Goal: Task Accomplishment & Management: Manage account settings

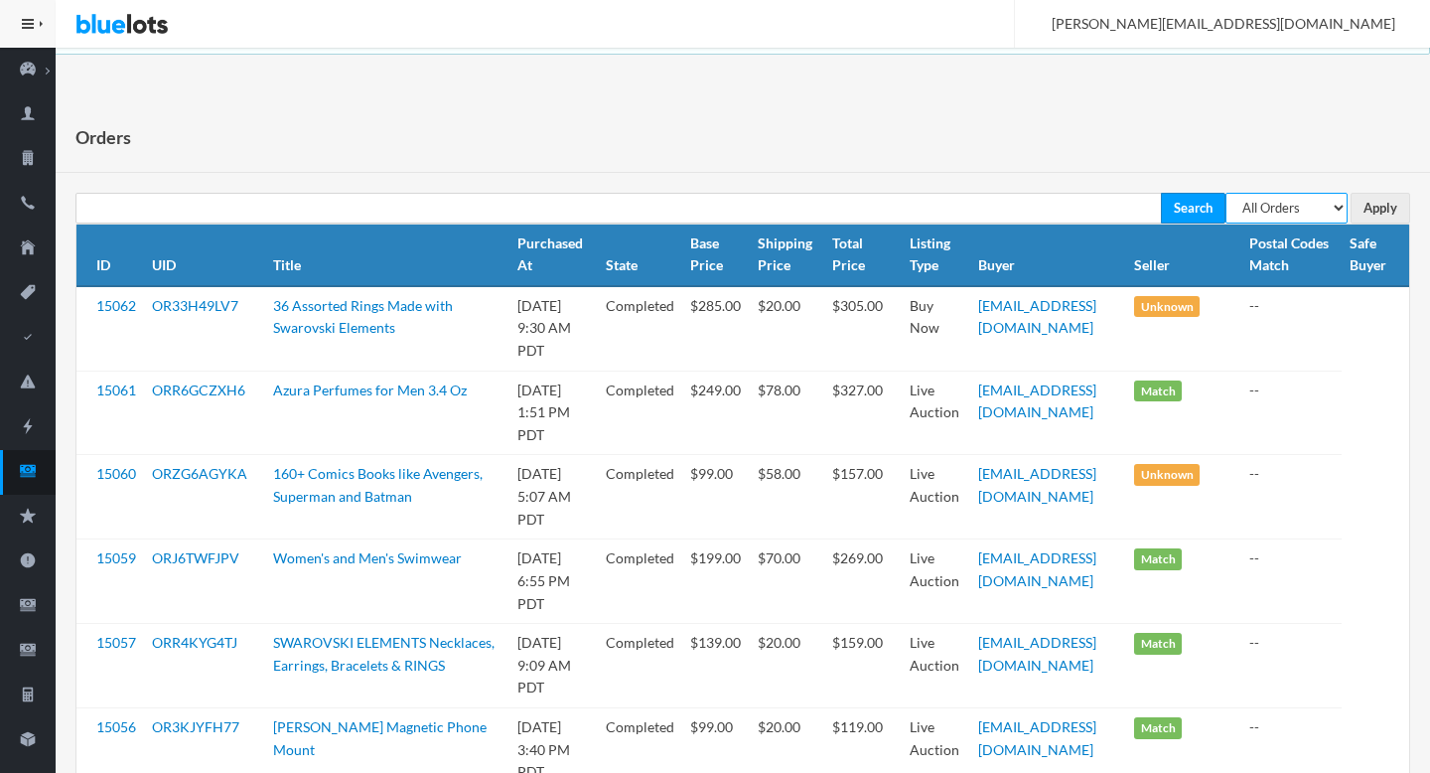
click at [1287, 212] on select "All Orders Pending Completed Under review Cancelled" at bounding box center [1286, 208] width 122 height 31
select select "pending"
click at [1225, 193] on select "All Orders Pending Completed Under review Cancelled" at bounding box center [1286, 208] width 122 height 31
click at [1375, 213] on input "Apply" at bounding box center [1380, 208] width 60 height 31
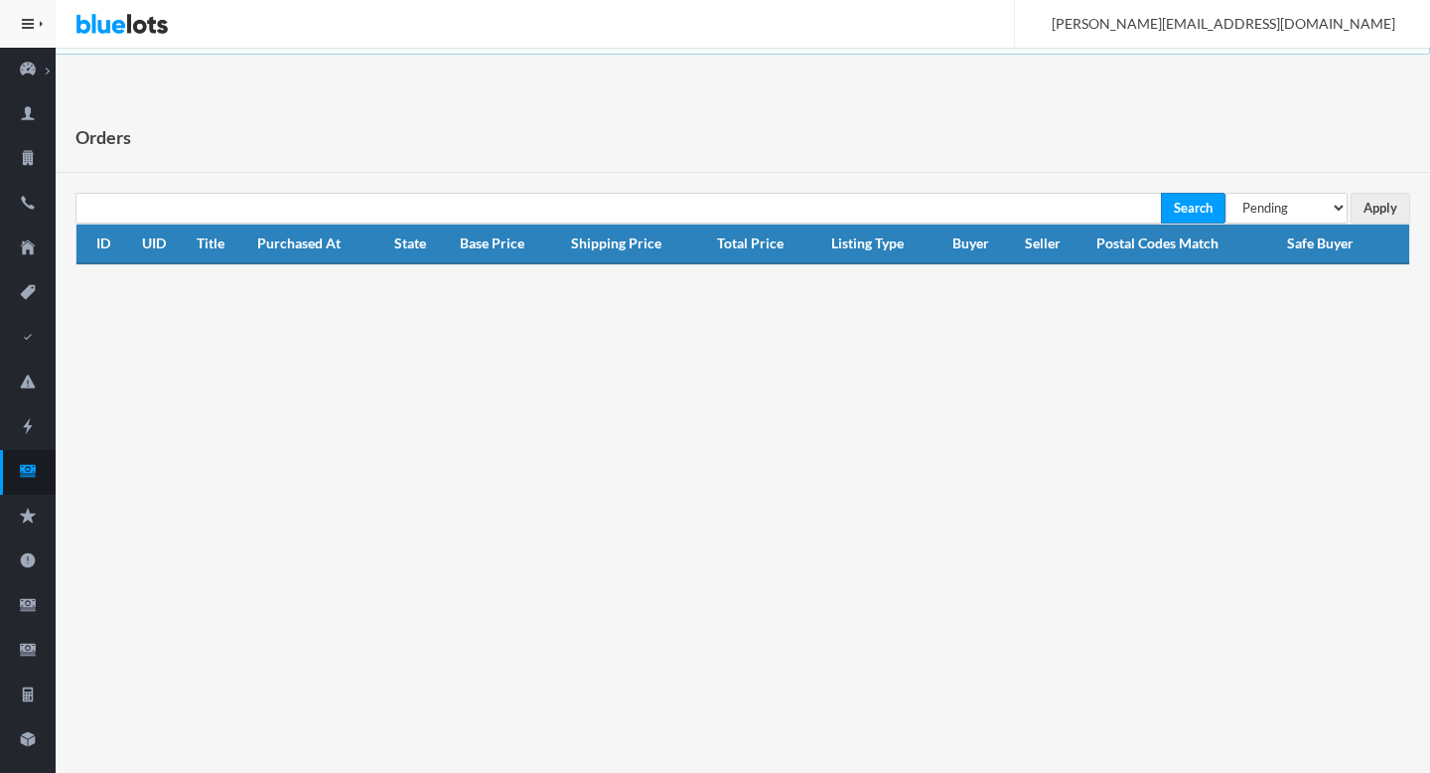
select select "under_review"
click at [1225, 193] on select "All Orders Pending Completed Under review Cancelled" at bounding box center [1286, 208] width 122 height 31
click at [1379, 206] on input "Apply" at bounding box center [1380, 208] width 60 height 31
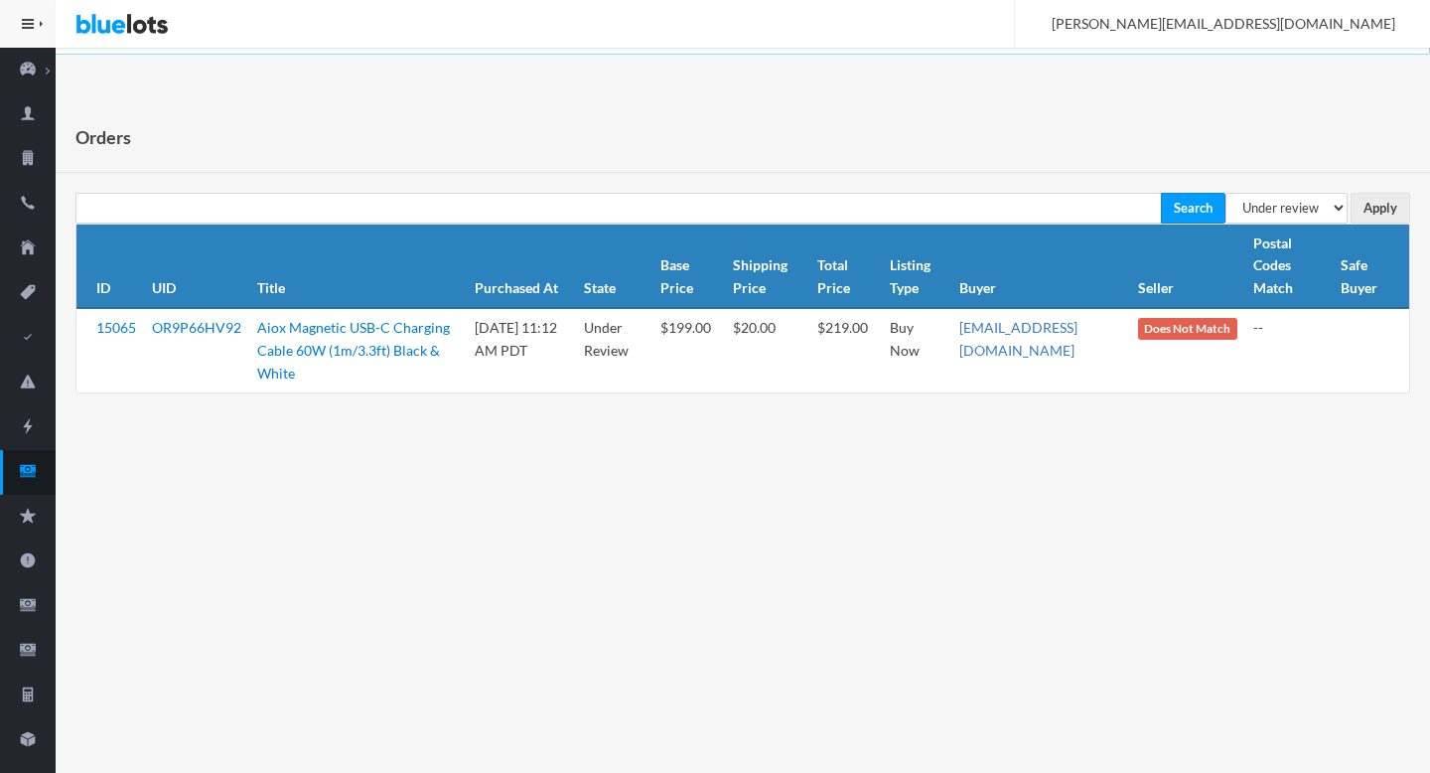
click at [1021, 333] on link "sflower112@protonmail.com" at bounding box center [1018, 339] width 118 height 40
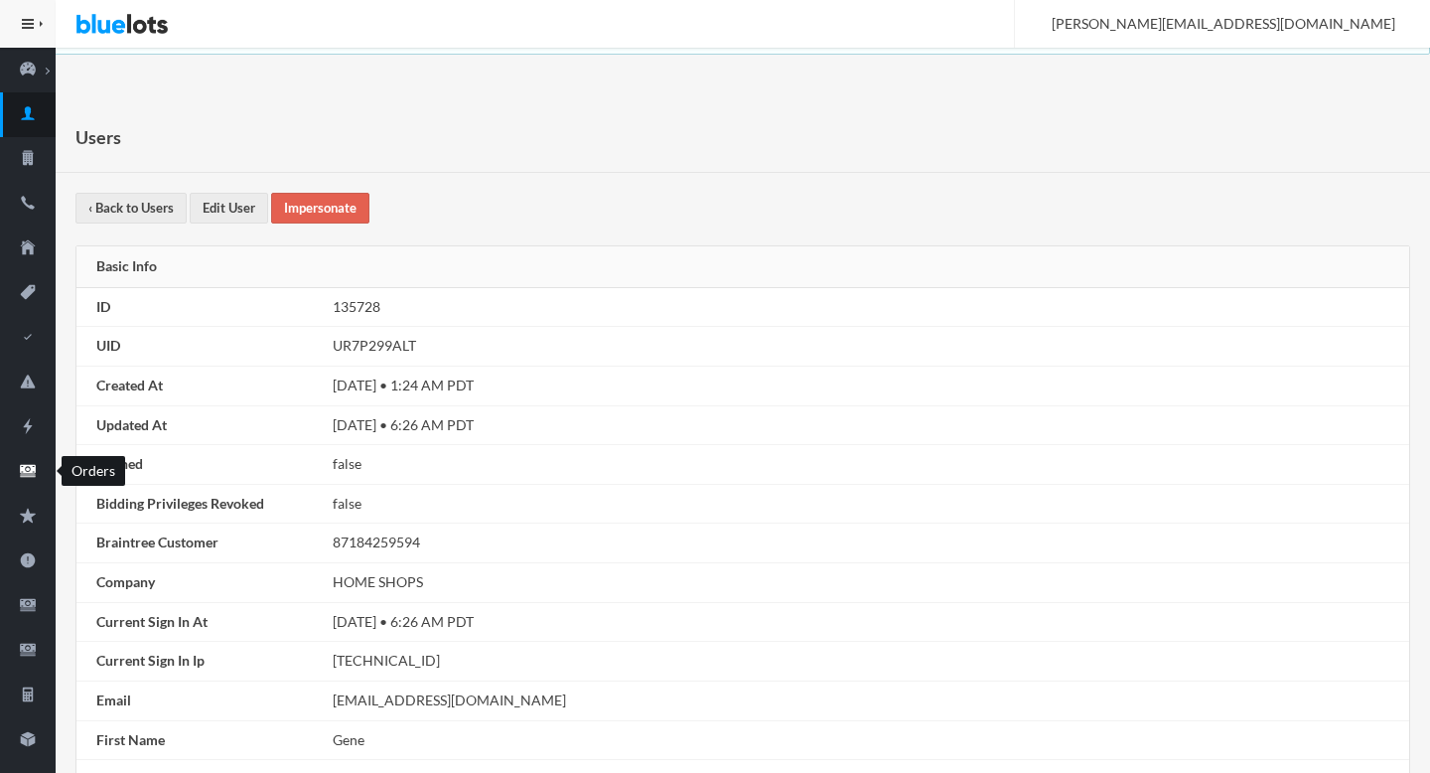
click at [36, 473] on icon "cash" at bounding box center [28, 471] width 56 height 18
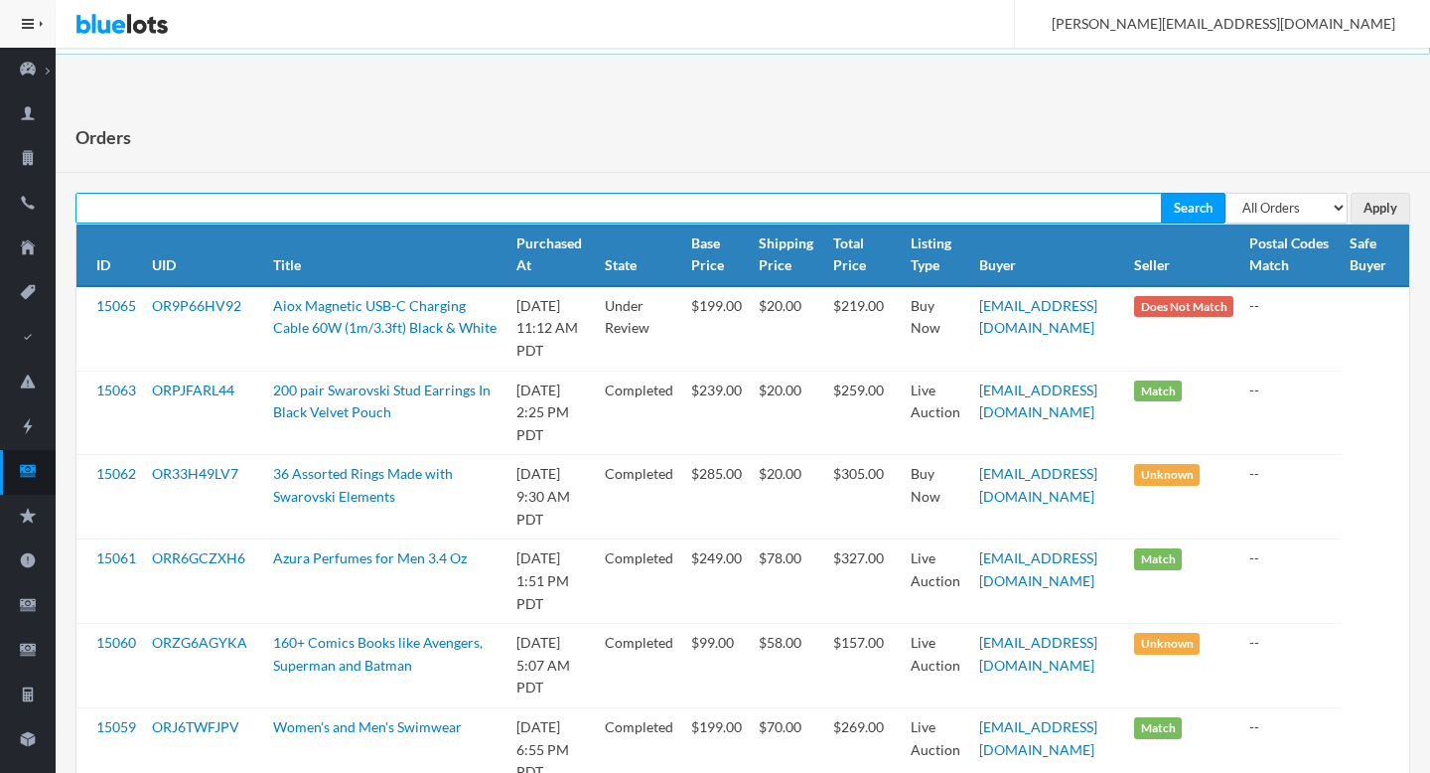
paste input "faqirzainawied@gmail.com"
type input "faqirzainawied@gmail.com"
click at [1161, 193] on input "Search" at bounding box center [1193, 208] width 65 height 31
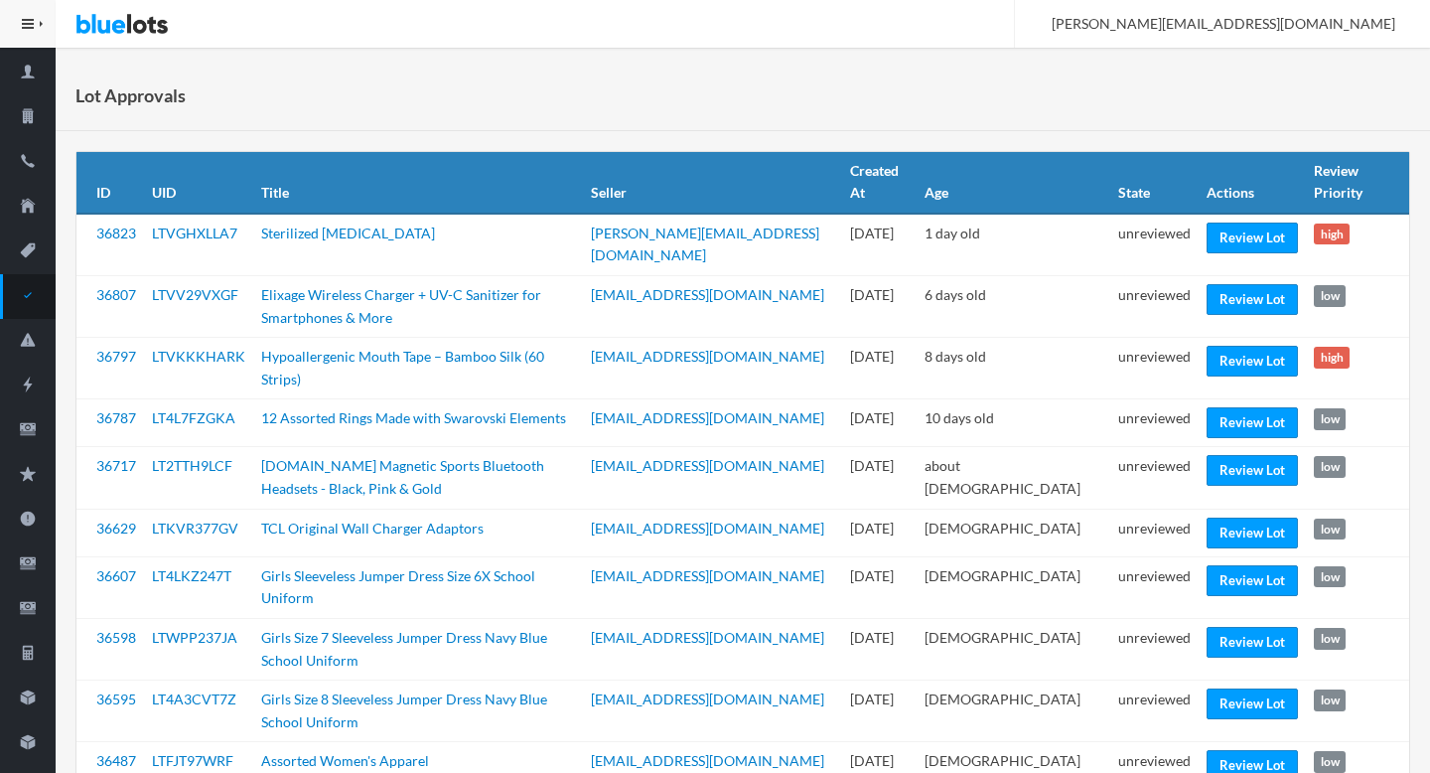
scroll to position [47, 0]
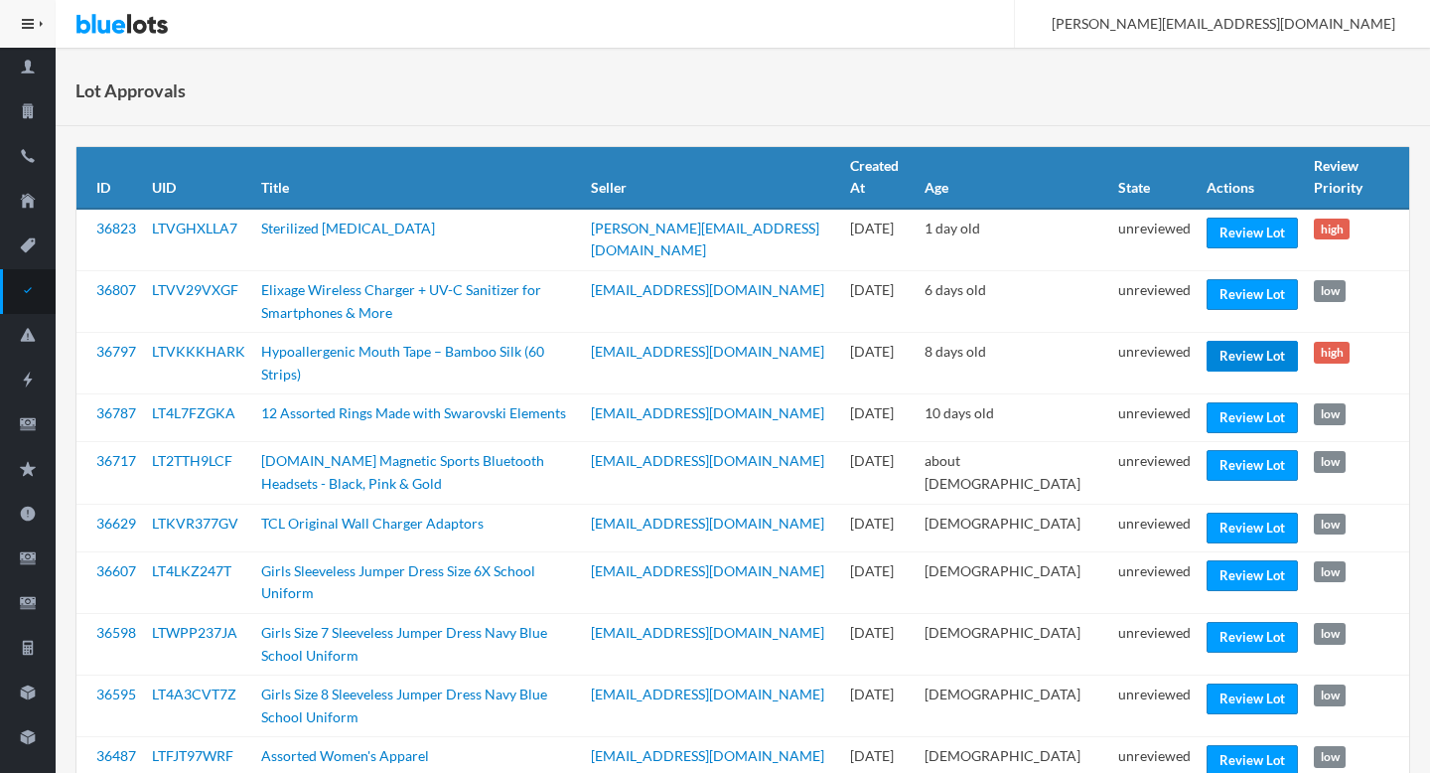
click at [1247, 357] on link "Review Lot" at bounding box center [1251, 356] width 91 height 31
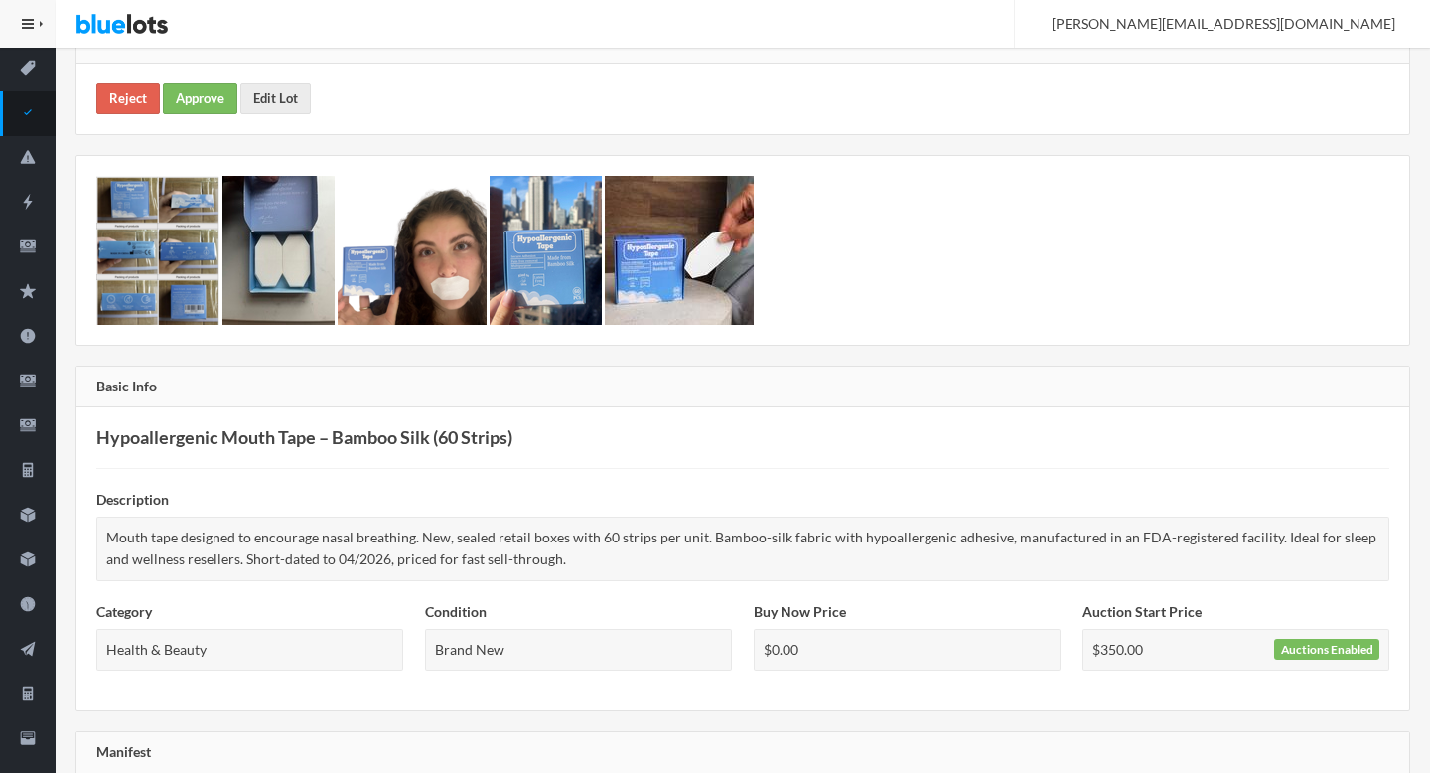
scroll to position [227, 0]
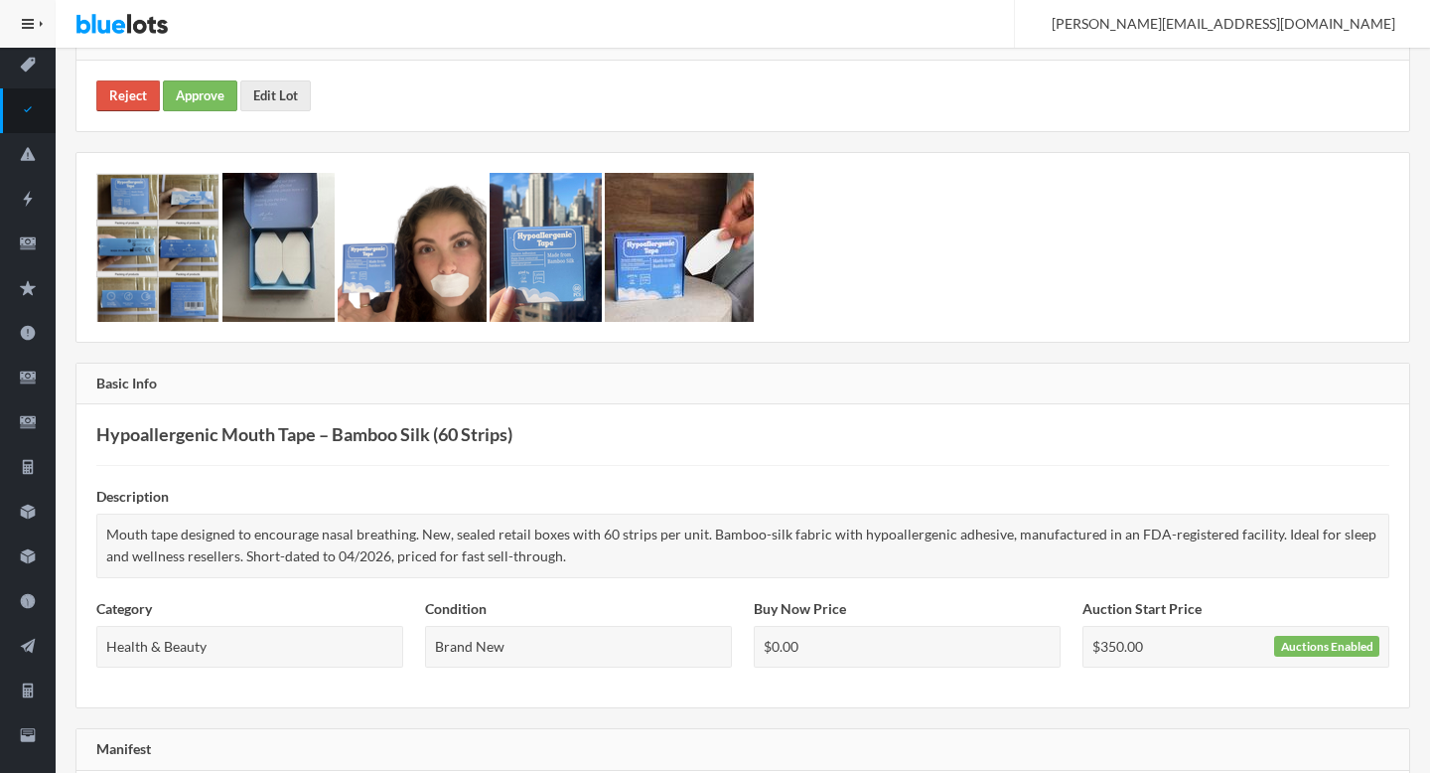
click at [140, 105] on link "Reject" at bounding box center [128, 95] width 64 height 31
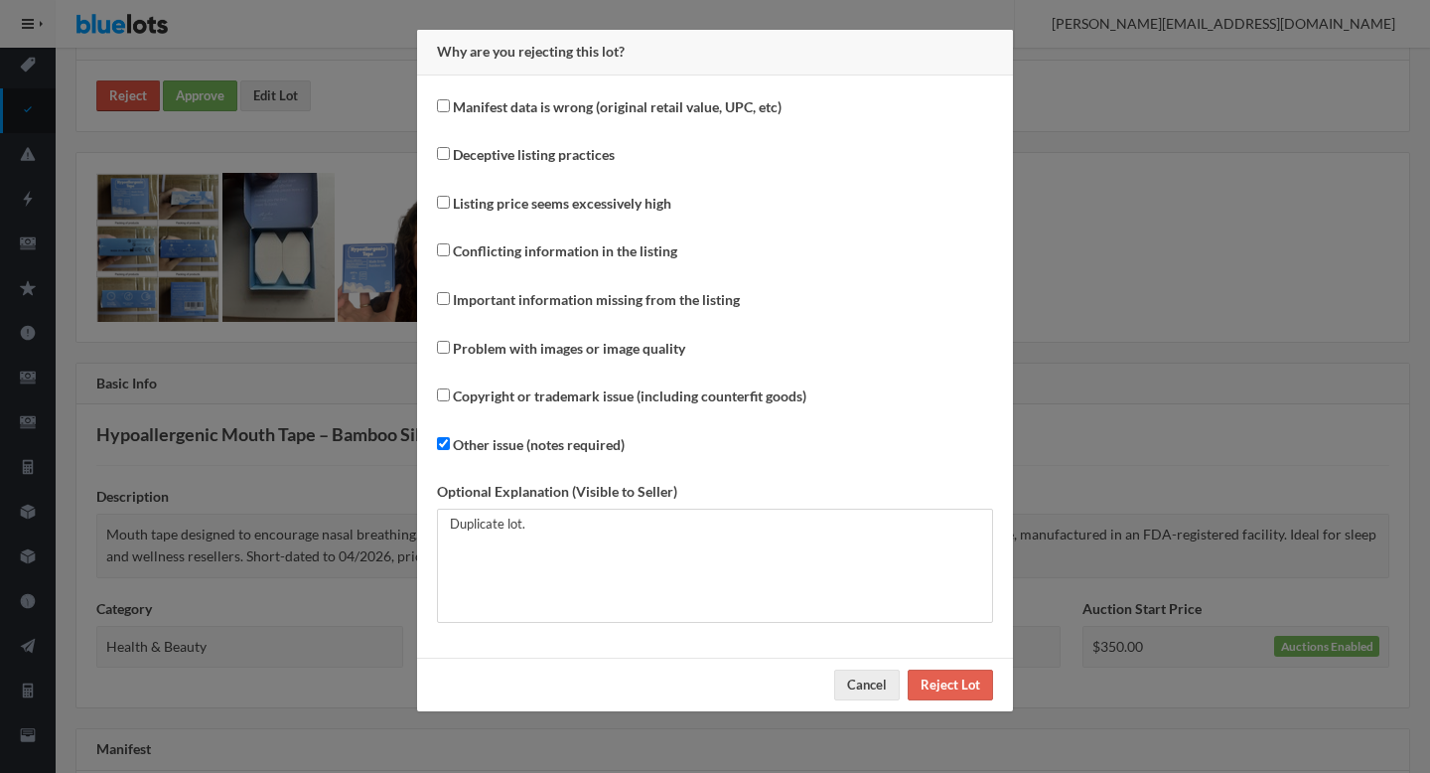
click at [140, 105] on div "Why are you rejecting this lot? Manifest data is wrong (original retail value, …" at bounding box center [715, 386] width 1430 height 773
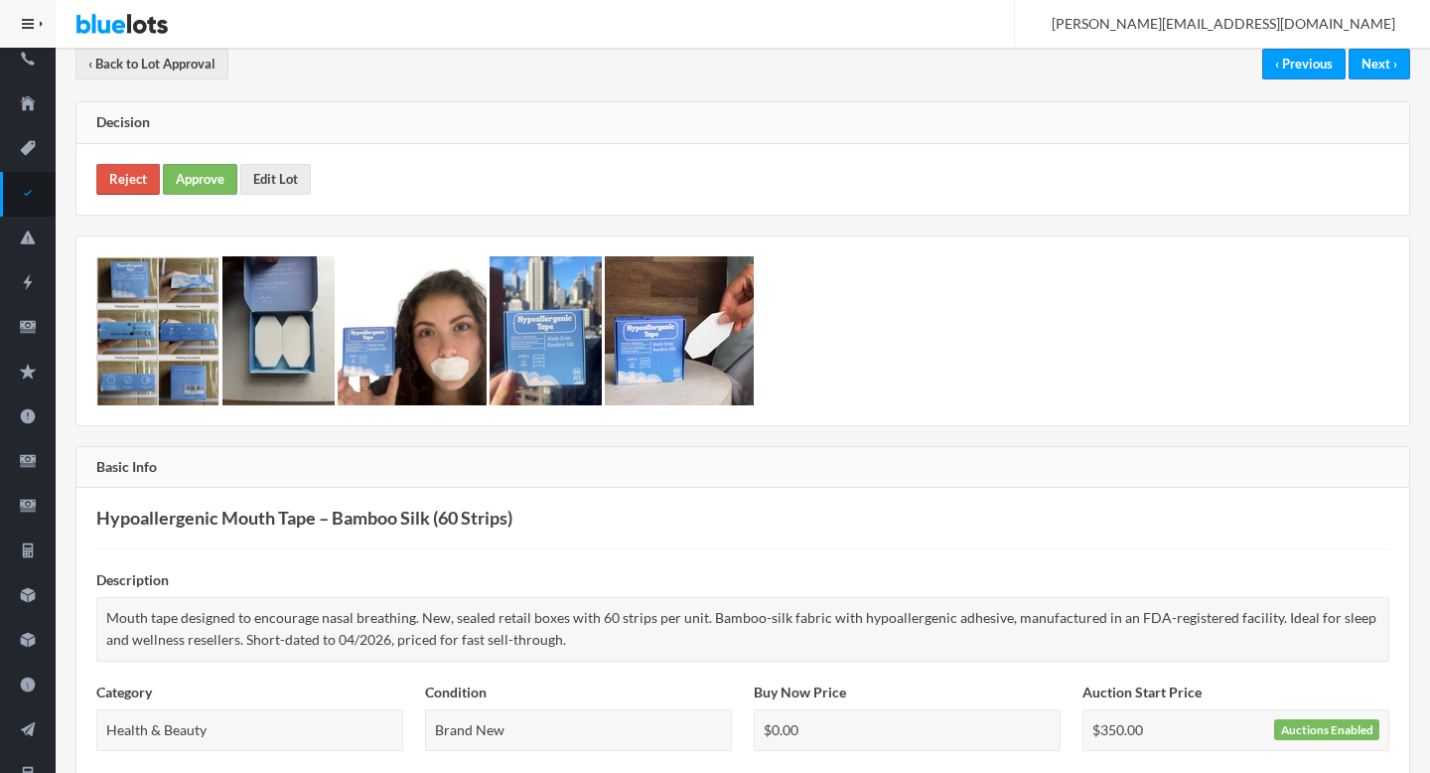
scroll to position [105, 0]
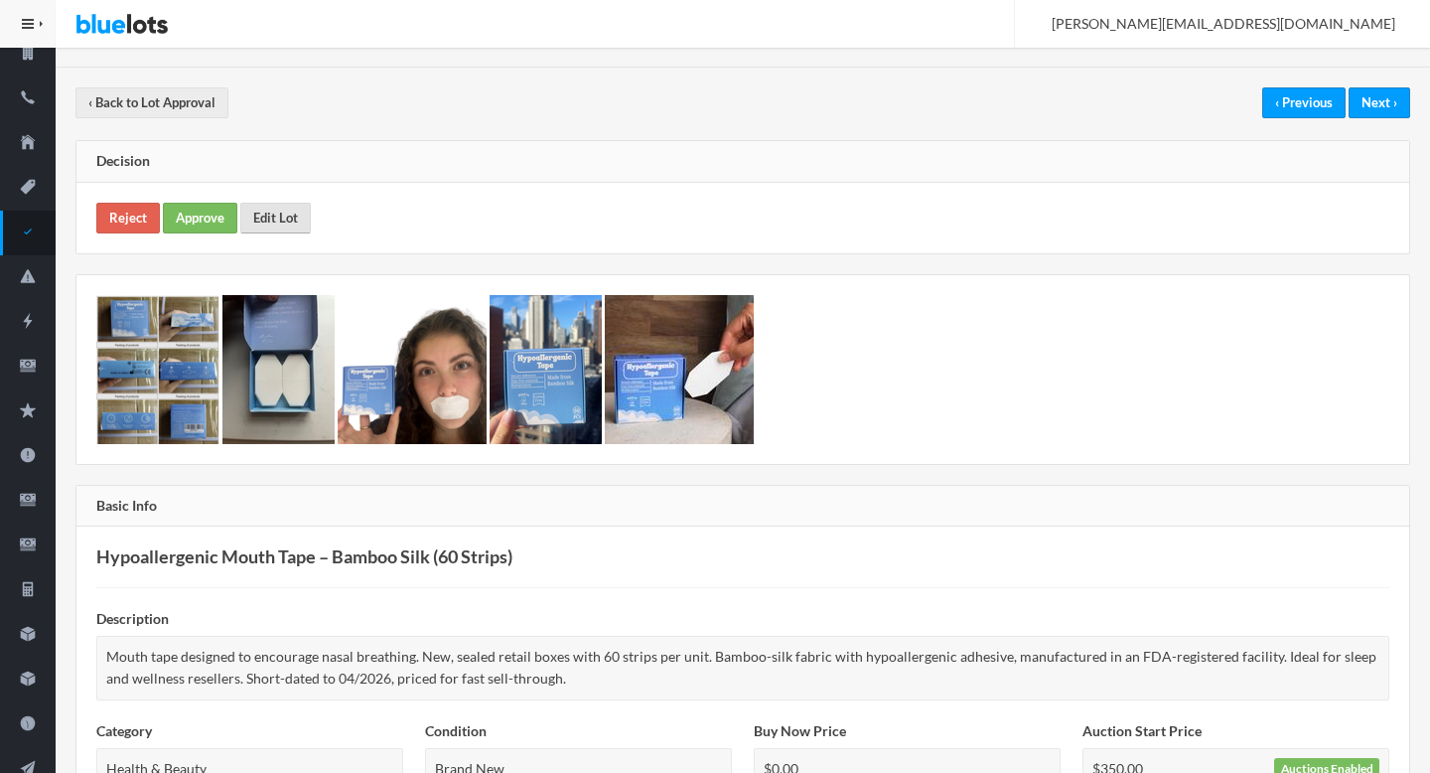
click at [298, 227] on link "Edit Lot" at bounding box center [275, 218] width 71 height 31
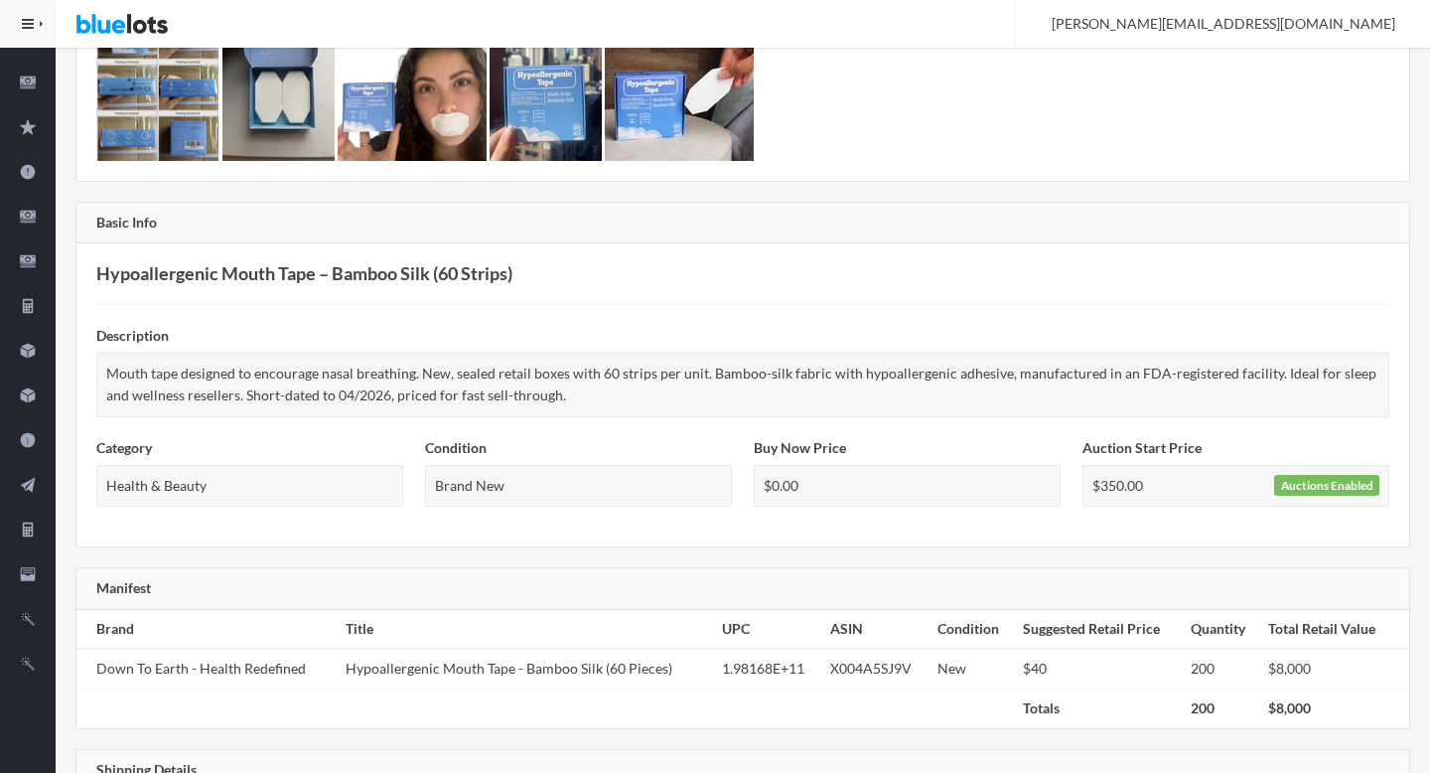
scroll to position [222, 0]
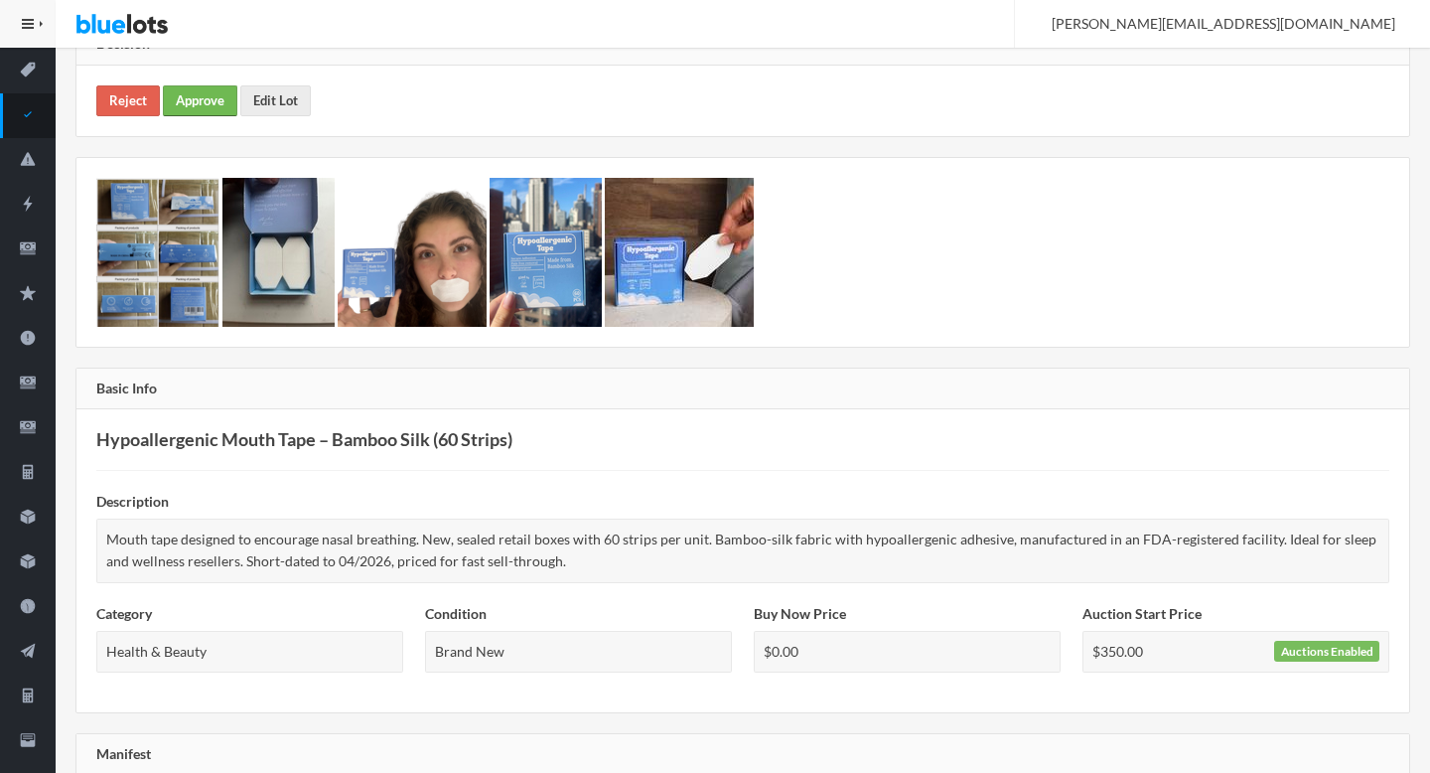
click at [206, 112] on link "Approve" at bounding box center [200, 100] width 74 height 31
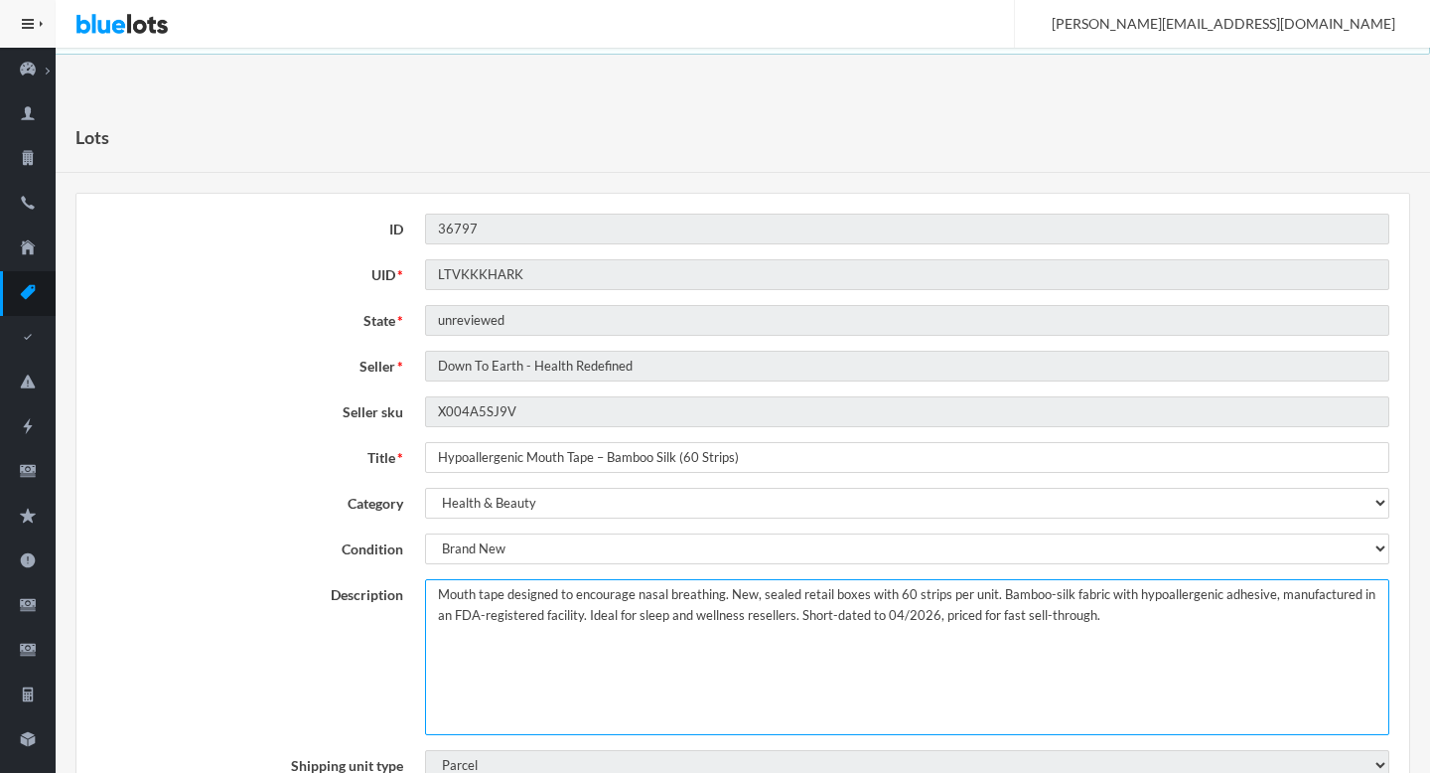
click at [440, 594] on textarea "Mouth tape designed to encourage nasal breathing. New, sealed retail boxes with…" at bounding box center [907, 657] width 964 height 156
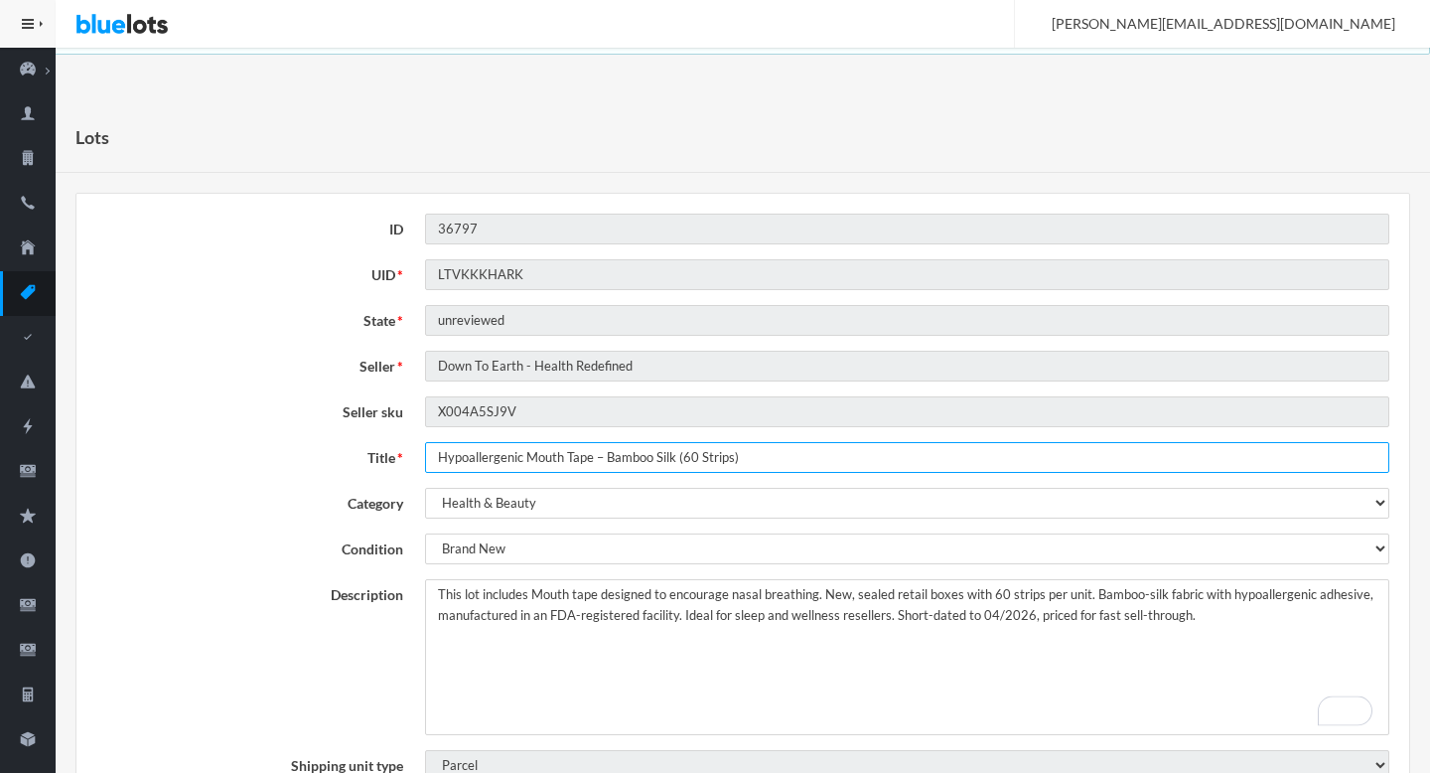
click at [539, 452] on input "Hypoallergenic Mouth Tape – Bamboo Silk (60 Strips)" at bounding box center [907, 457] width 964 height 31
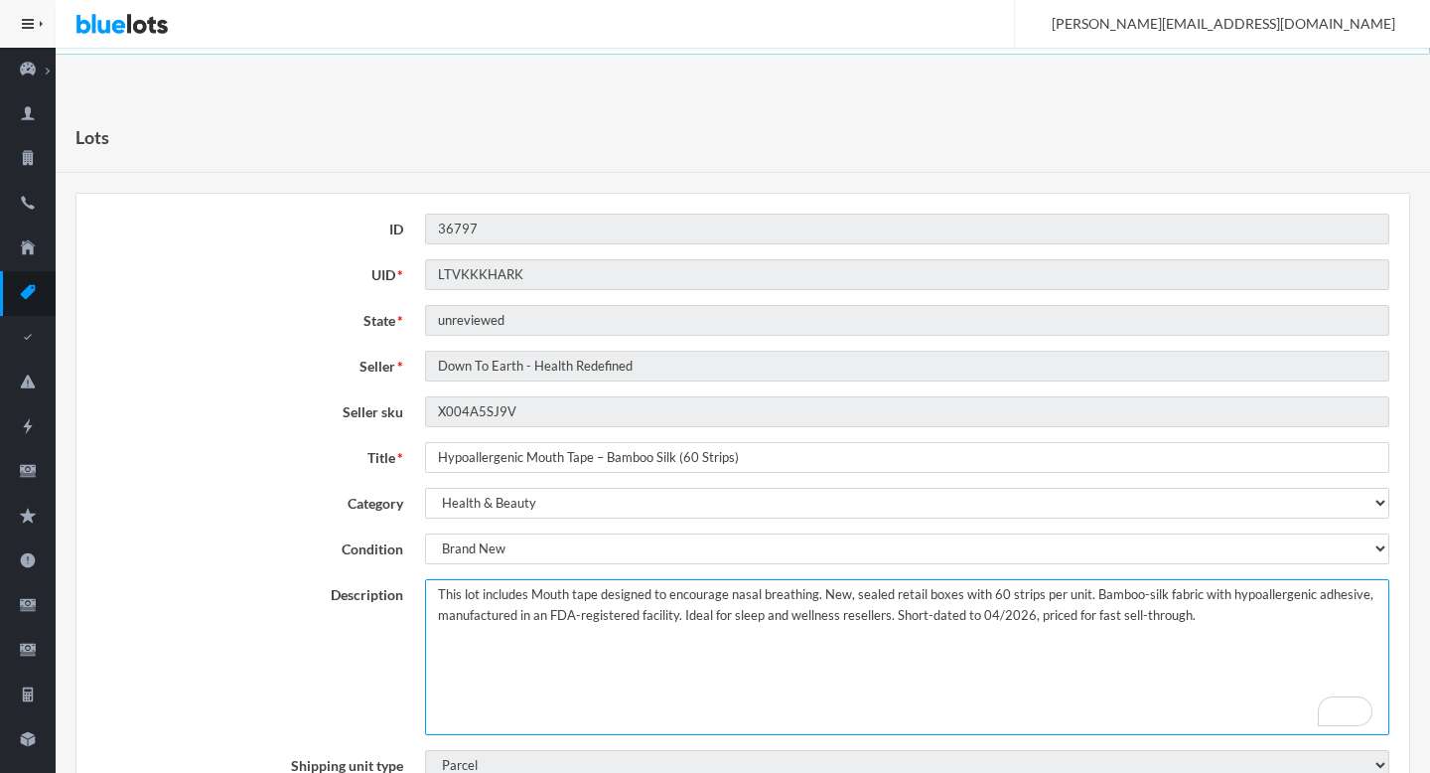
click at [531, 596] on textarea "Mouth tape designed to encourage nasal breathing. New, sealed retail boxes with…" at bounding box center [907, 657] width 964 height 156
paste textarea "Hypoallergenic Mouth Tape – Bamboo Silk (60 Strips)"
click at [818, 646] on textarea "Mouth tape designed to encourage nasal breathing. New, sealed retail boxes with…" at bounding box center [907, 657] width 964 height 156
type textarea "This lot includes Hypoallergenic Mouth Tape – Bamboo Silk (60 Strips). Mouth ta…"
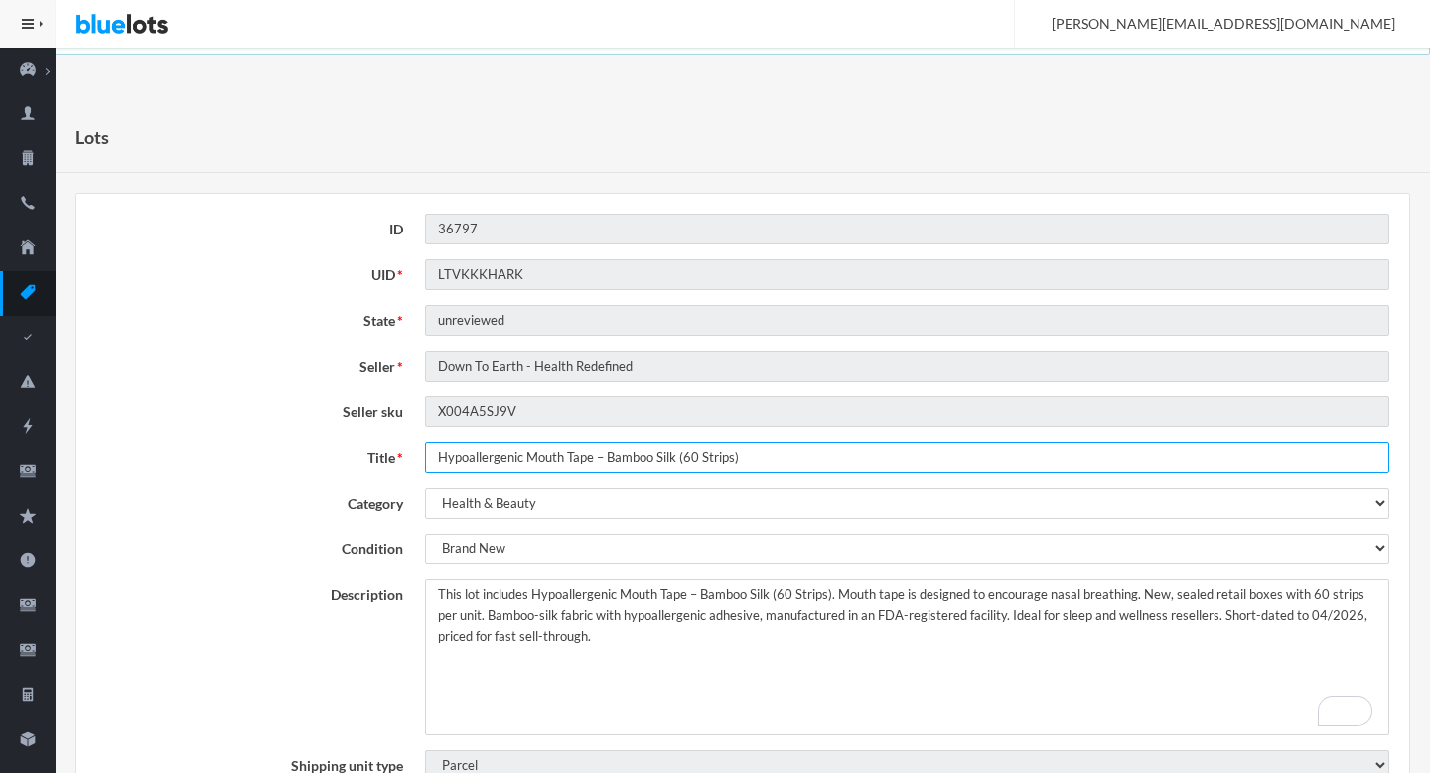
click at [565, 462] on input "Hypoallergenic Mouth Tape – Bamboo Silk (60 Strips)" at bounding box center [907, 457] width 964 height 31
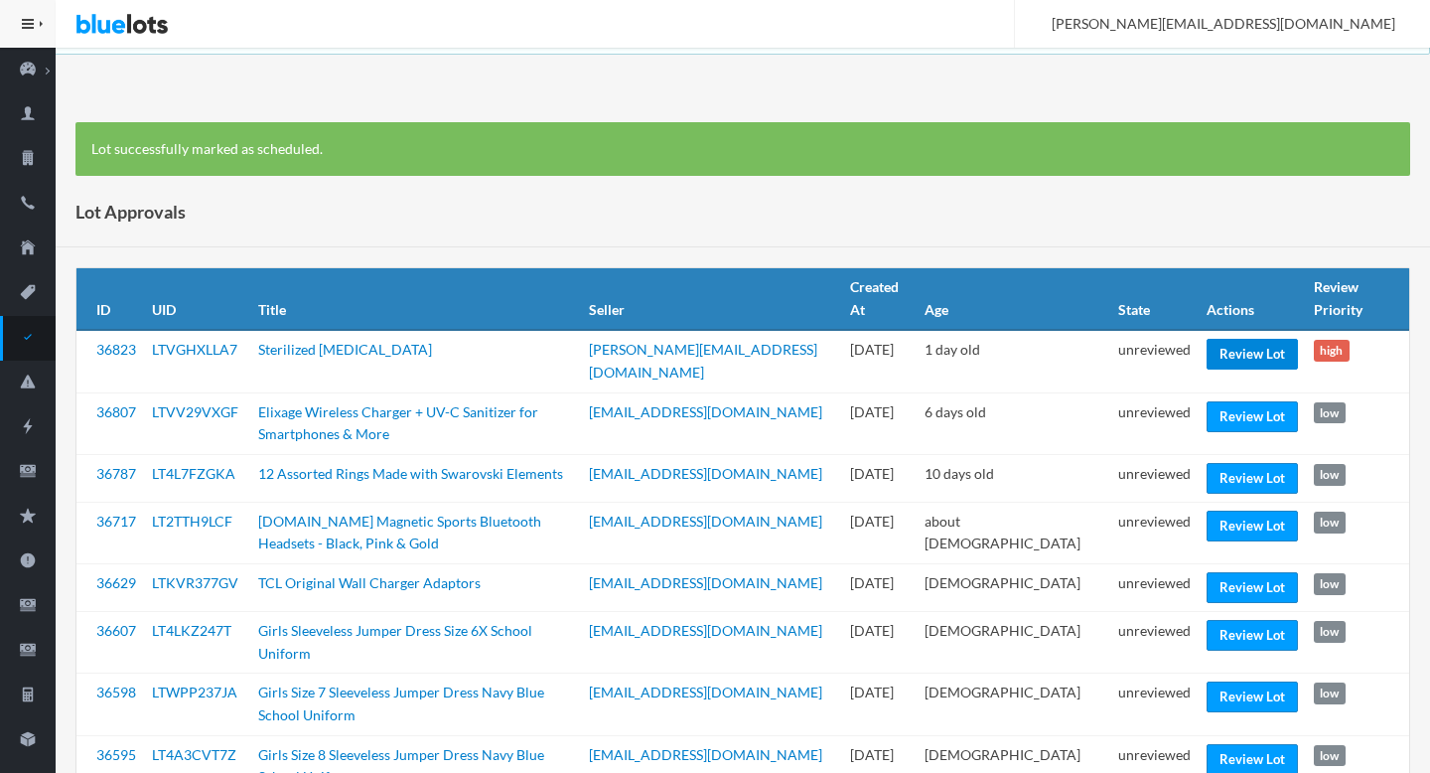
click at [1246, 363] on link "Review Lot" at bounding box center [1251, 354] width 91 height 31
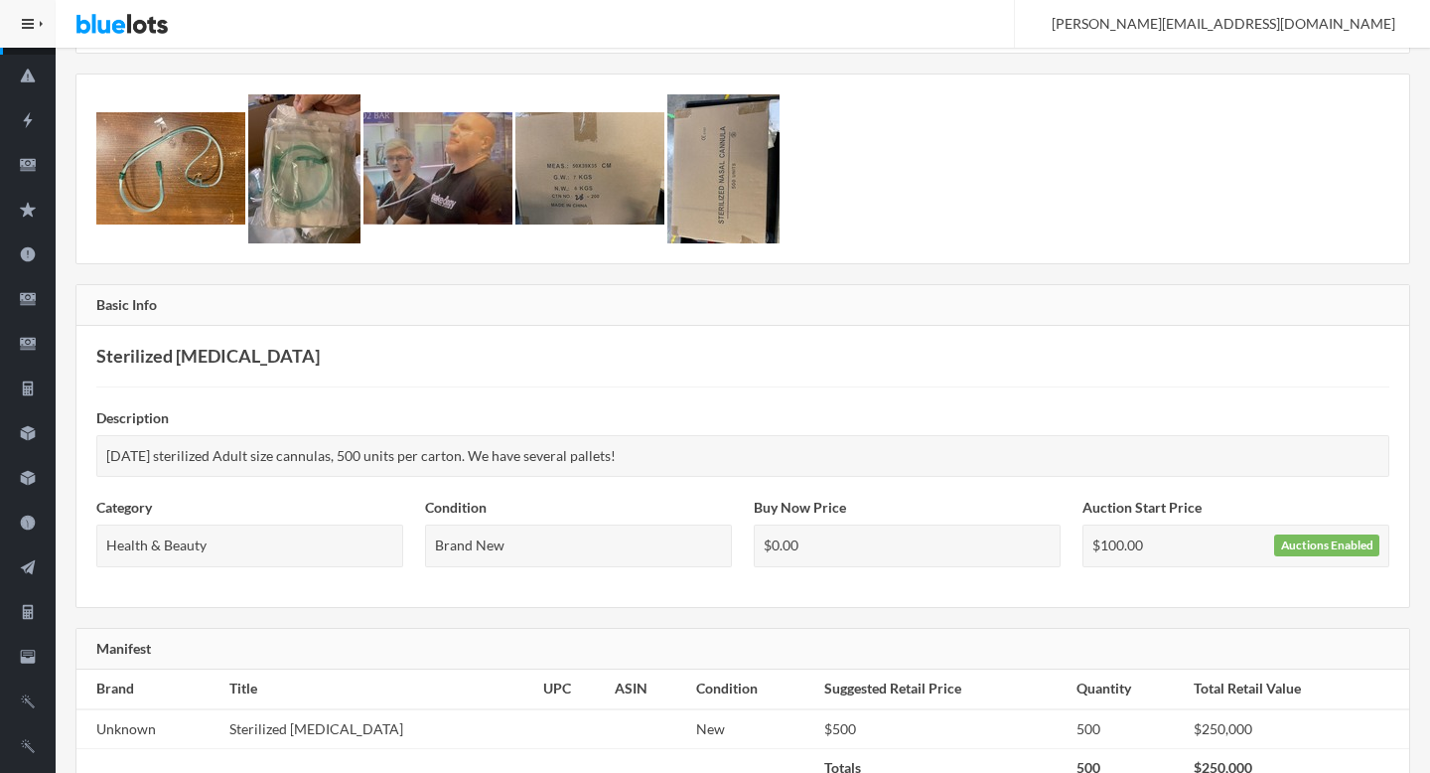
scroll to position [387, 0]
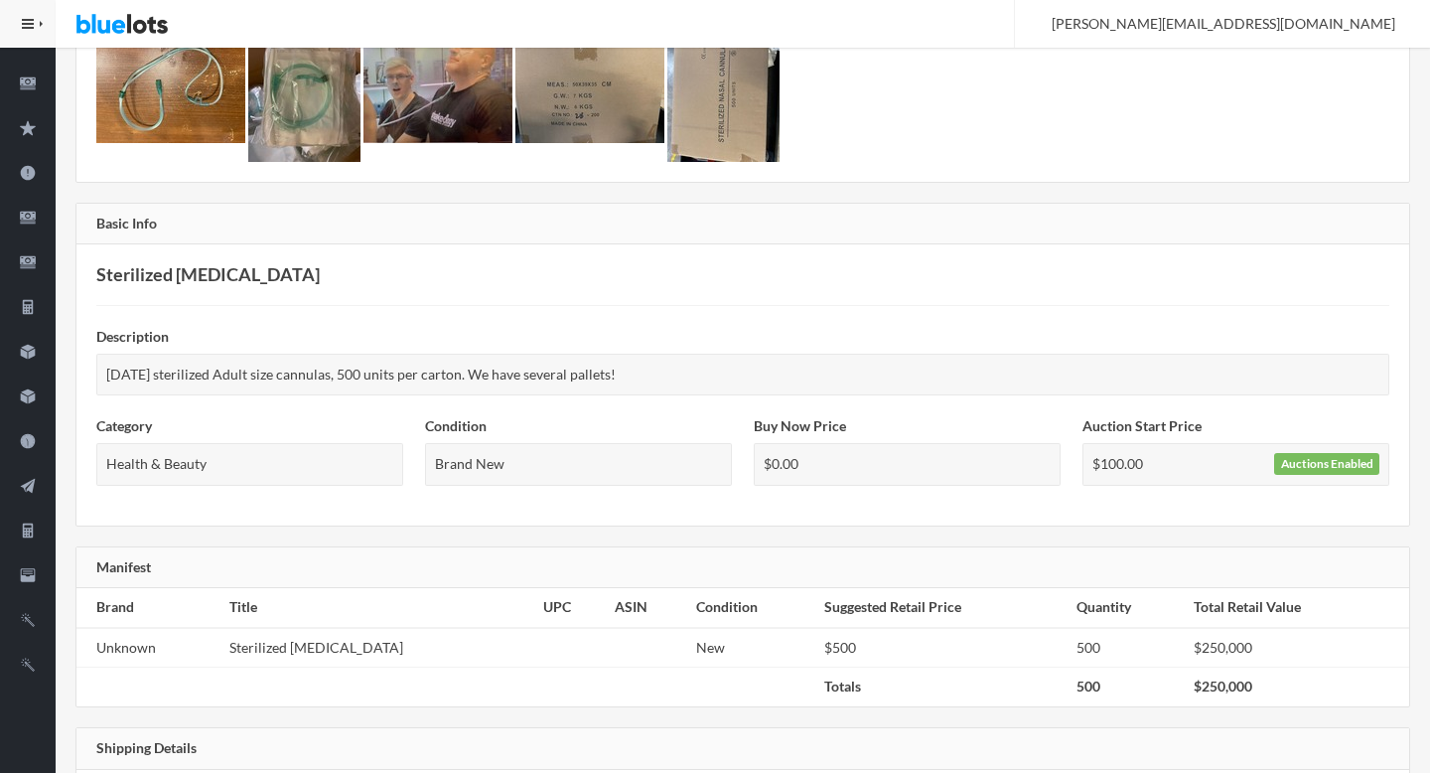
click at [602, 121] on img at bounding box center [589, 87] width 149 height 112
click at [767, 117] on img at bounding box center [723, 87] width 112 height 149
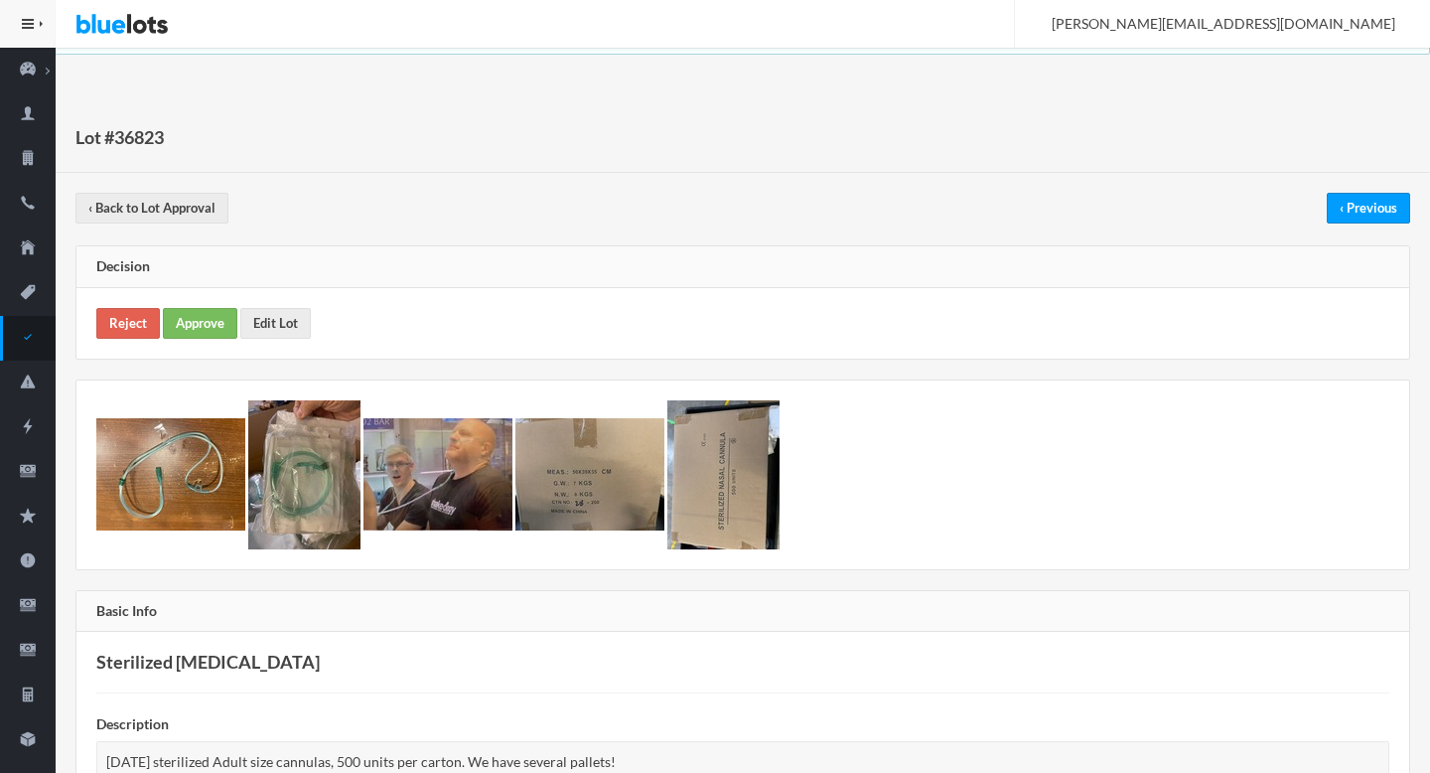
click at [266, 340] on div "Reject Approve Edit Lot" at bounding box center [742, 323] width 1333 height 71
click at [276, 330] on link "Edit Lot" at bounding box center [275, 323] width 71 height 31
click at [104, 319] on link "Reject" at bounding box center [128, 323] width 64 height 31
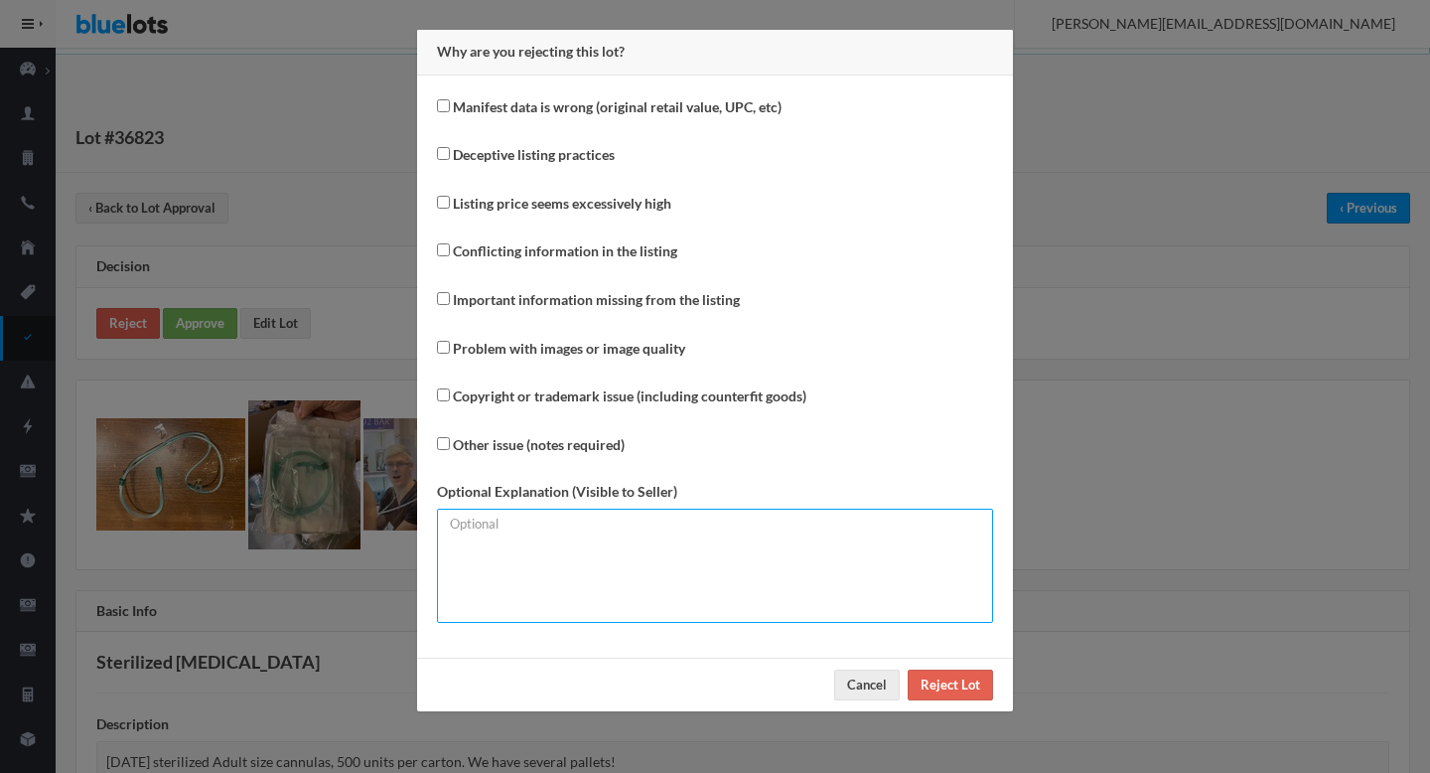
click at [671, 561] on textarea at bounding box center [715, 565] width 556 height 114
type textarea "Please mention per unit MSRP on the manifest."
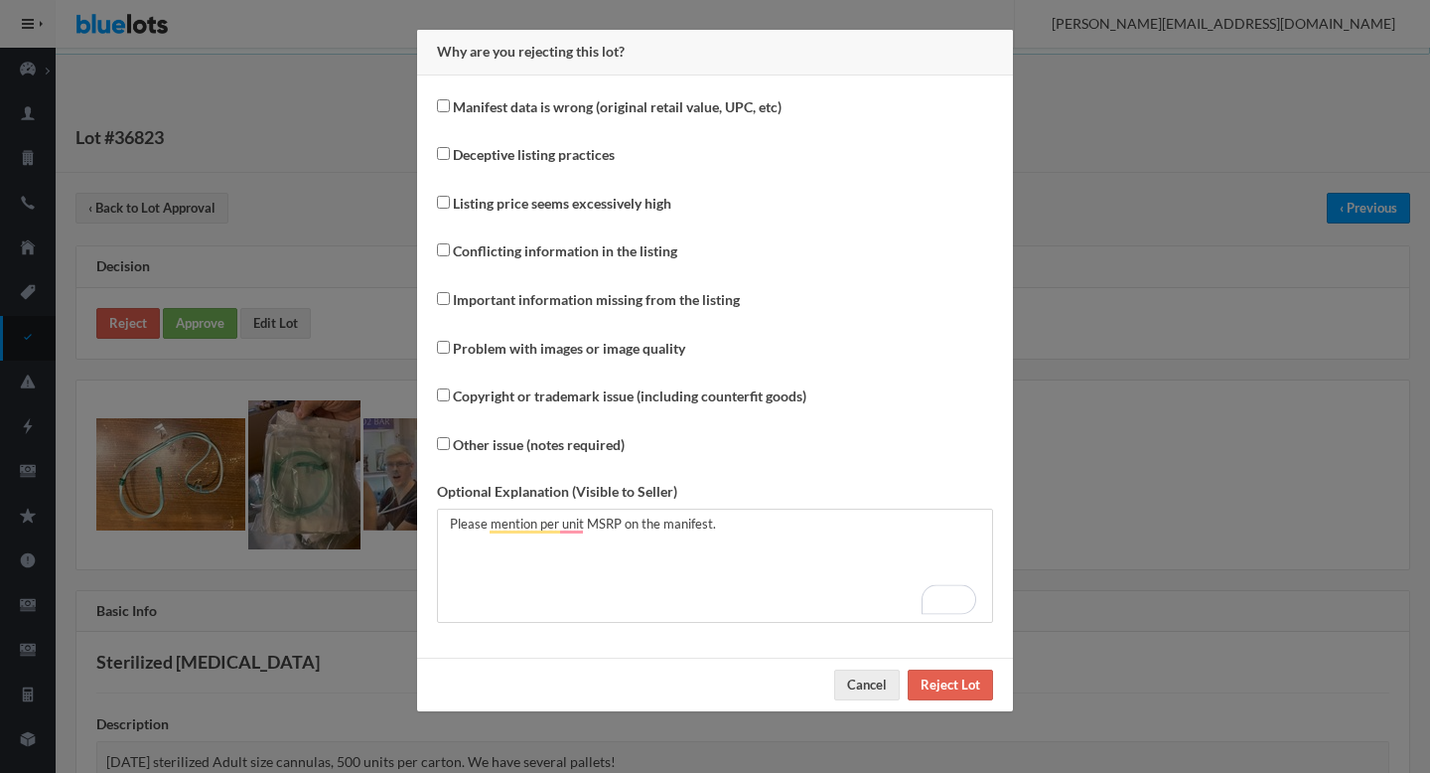
click at [532, 99] on label "Manifest data is wrong (original retail value, UPC, etc)" at bounding box center [617, 107] width 329 height 23
click at [450, 99] on input "Manifest data is wrong (original retail value, UPC, etc)" at bounding box center [443, 105] width 13 height 13
checkbox input "true"
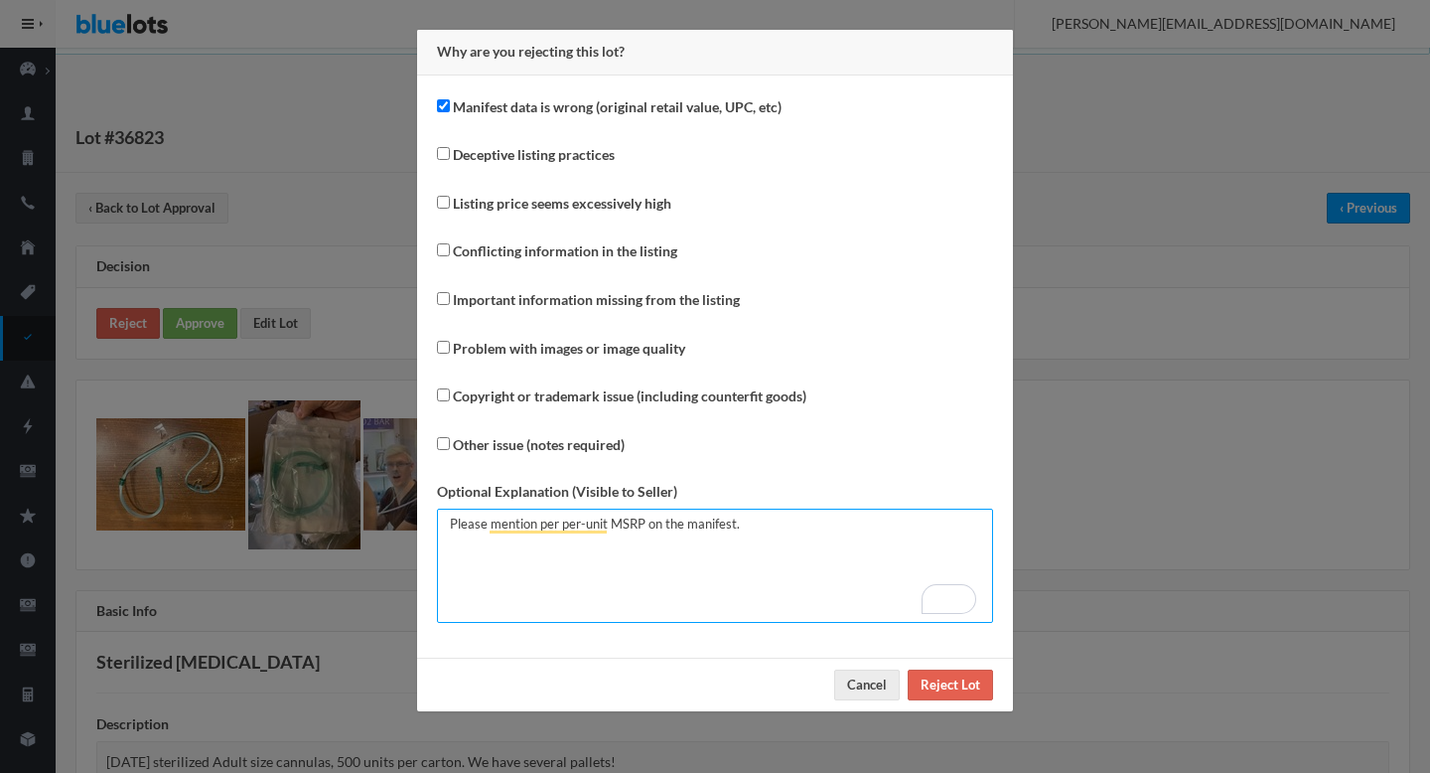
click at [678, 561] on textarea "Please mention per per-unit MSRP on the manifest." at bounding box center [715, 565] width 556 height 114
type textarea "Please mention per per-unit MSRP on the manifest."
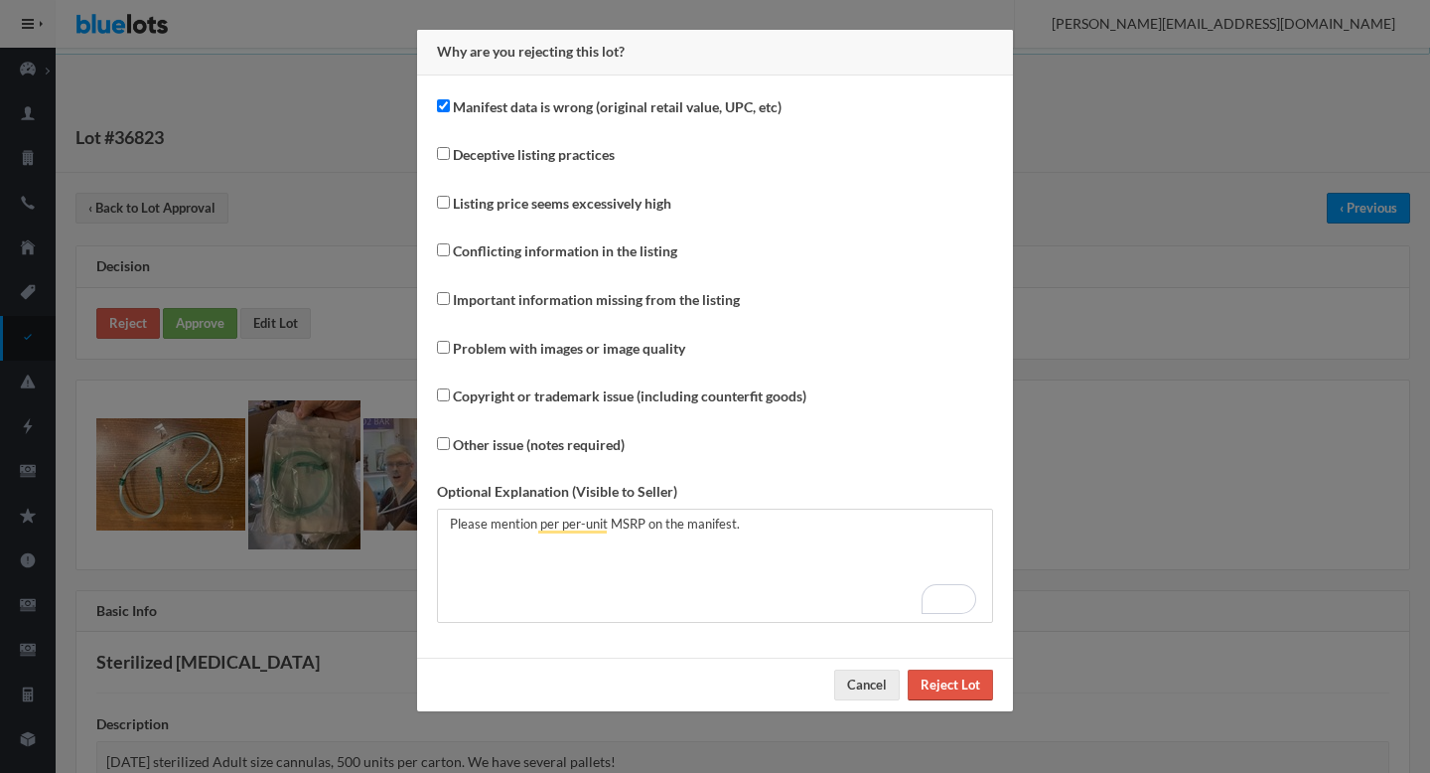
click at [961, 686] on input "Reject Lot" at bounding box center [950, 684] width 85 height 31
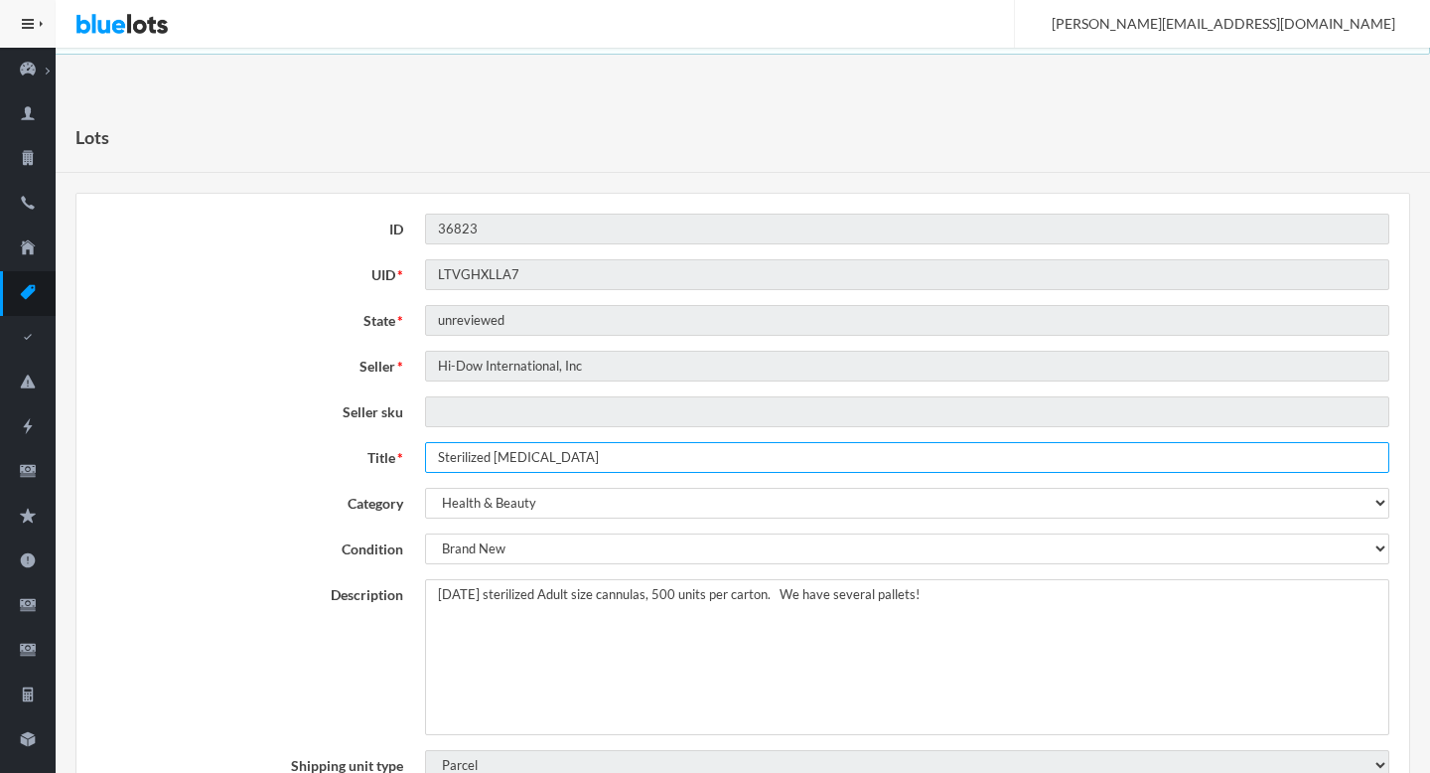
click at [566, 461] on input "Sterilized Nasal Cannula" at bounding box center [907, 457] width 964 height 31
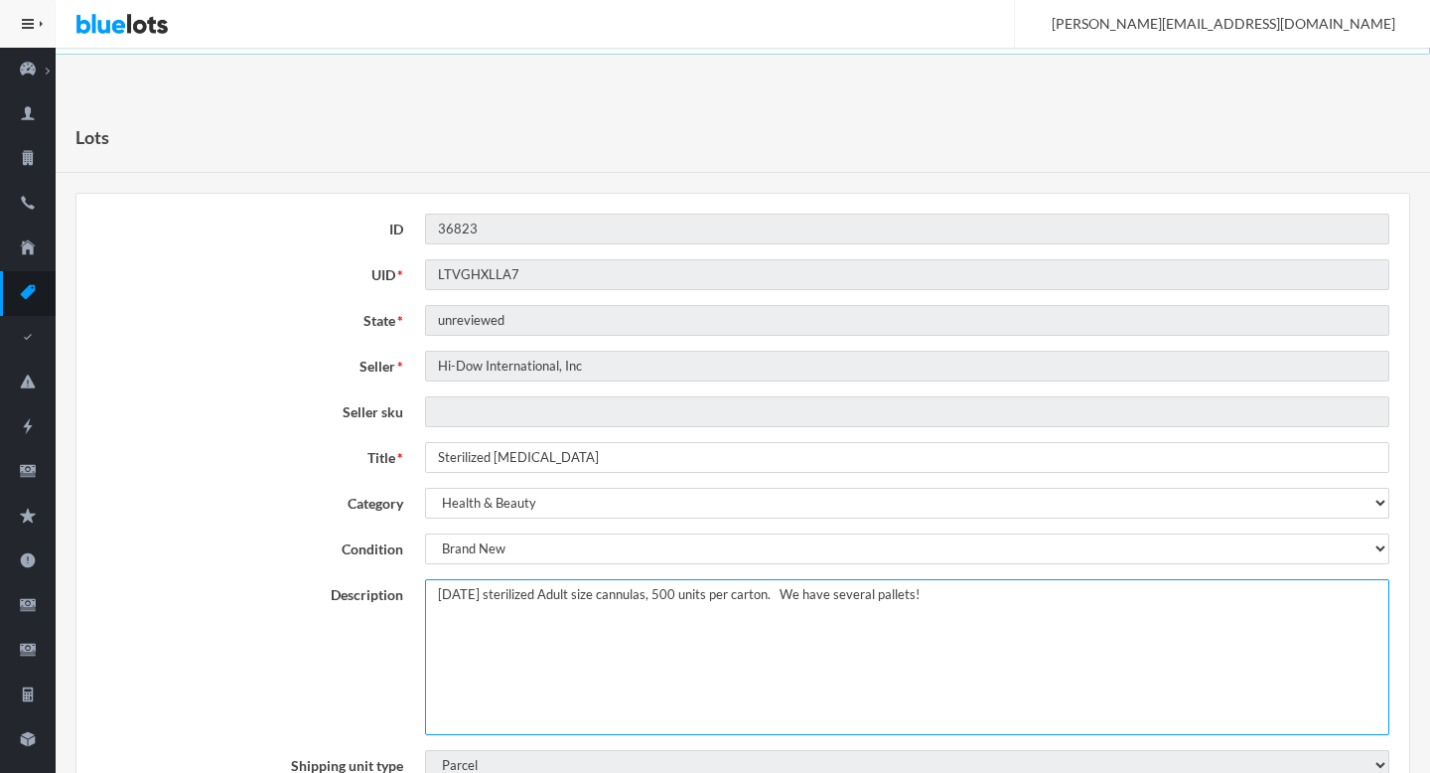
click at [429, 597] on textarea "CE 0197 sterilized Adult size cannulas, 500 units per carton. We have several p…" at bounding box center [907, 657] width 964 height 156
paste textarea "Sterilized Nasal Cannula"
click at [1020, 592] on textarea "CE 0197 sterilized Adult size cannulas, 500 units per carton. We have several p…" at bounding box center [907, 657] width 964 height 156
click at [894, 592] on textarea "CE 0197 sterilized Adult size cannulas, 500 units per carton. We have several p…" at bounding box center [907, 657] width 964 height 156
type textarea "This lot includes Sterilized Nasal Cannula, CE 0197 sterilized Adult size cannu…"
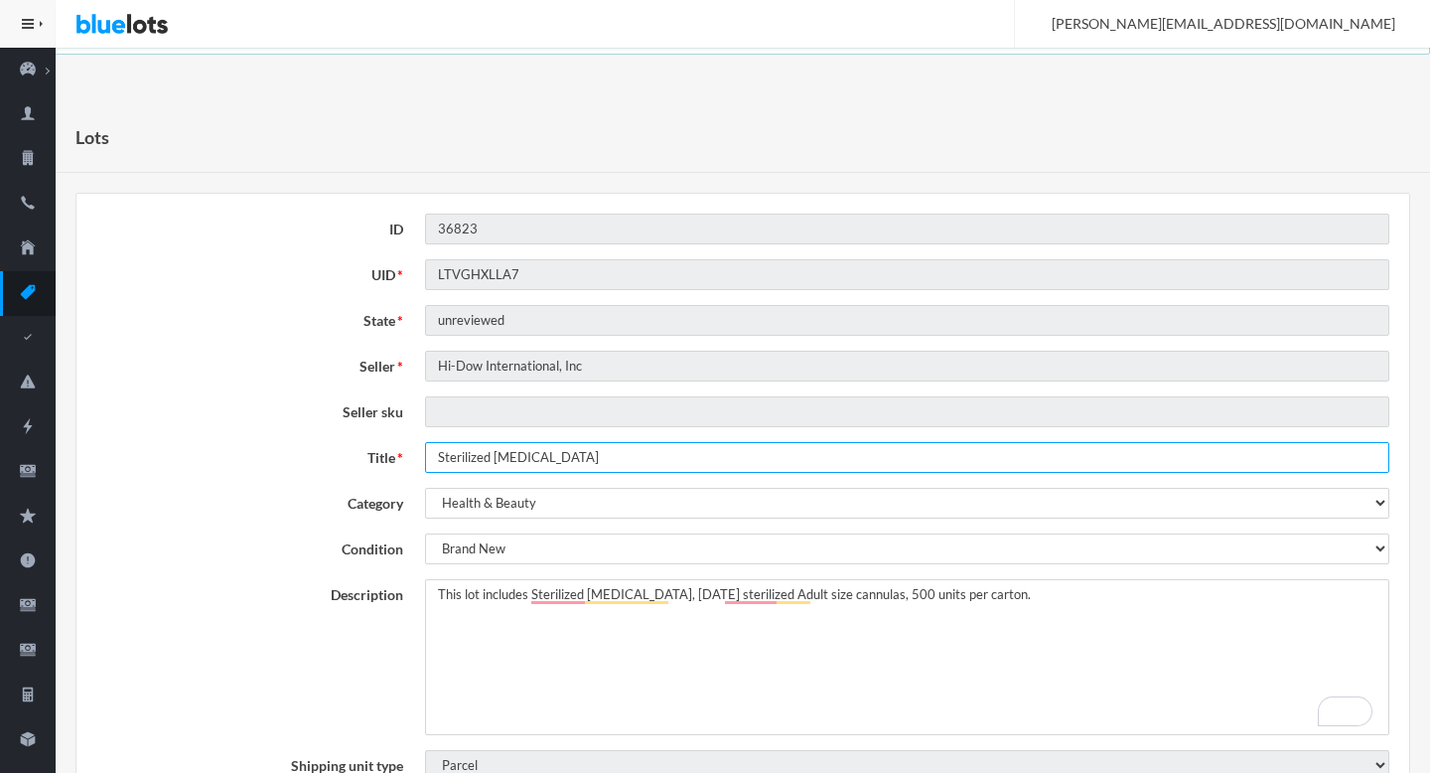
click at [570, 451] on input "Sterilized Nasal Cannula" at bounding box center [907, 457] width 964 height 31
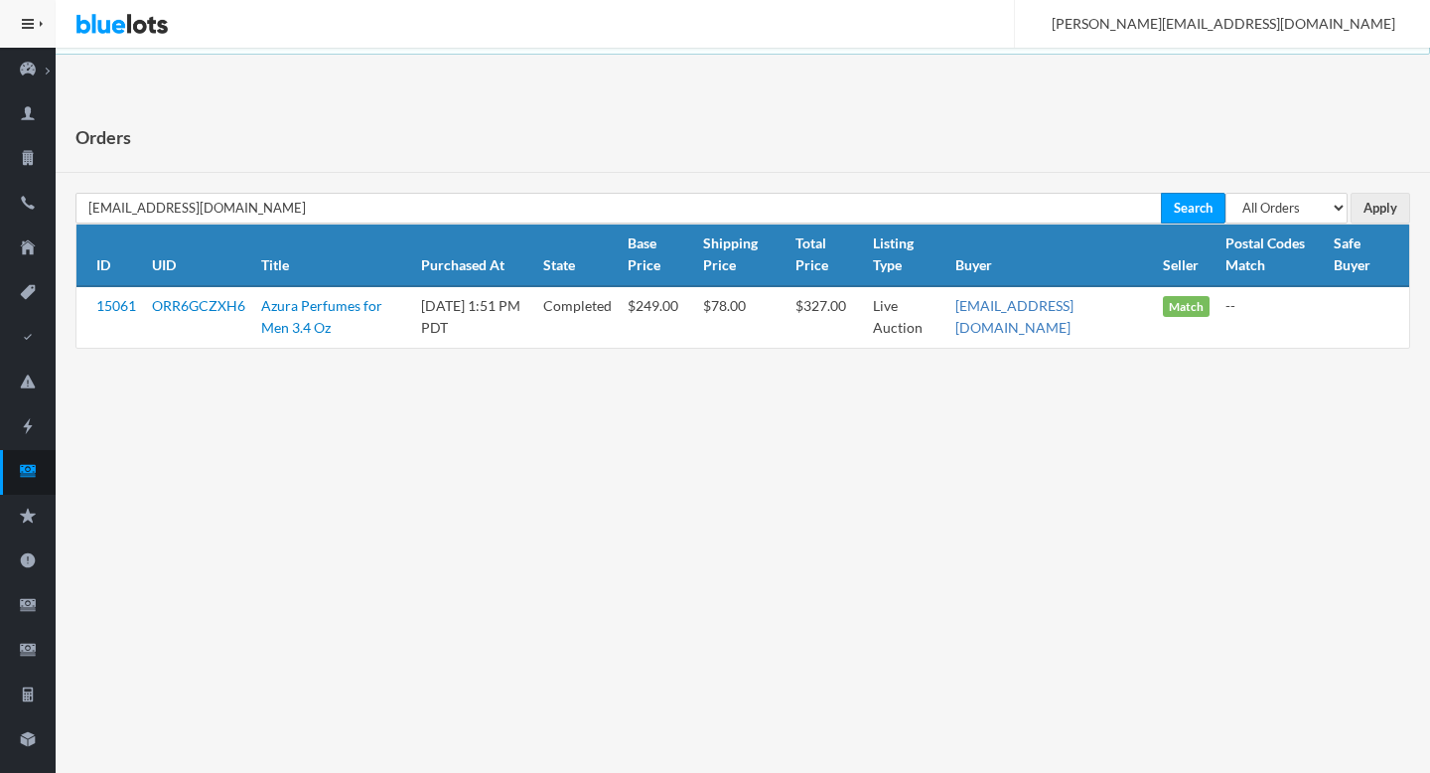
click at [1043, 307] on link "[EMAIL_ADDRESS][DOMAIN_NAME]" at bounding box center [1014, 317] width 118 height 40
click at [33, 482] on ion-icon "cash" at bounding box center [28, 472] width 56 height 21
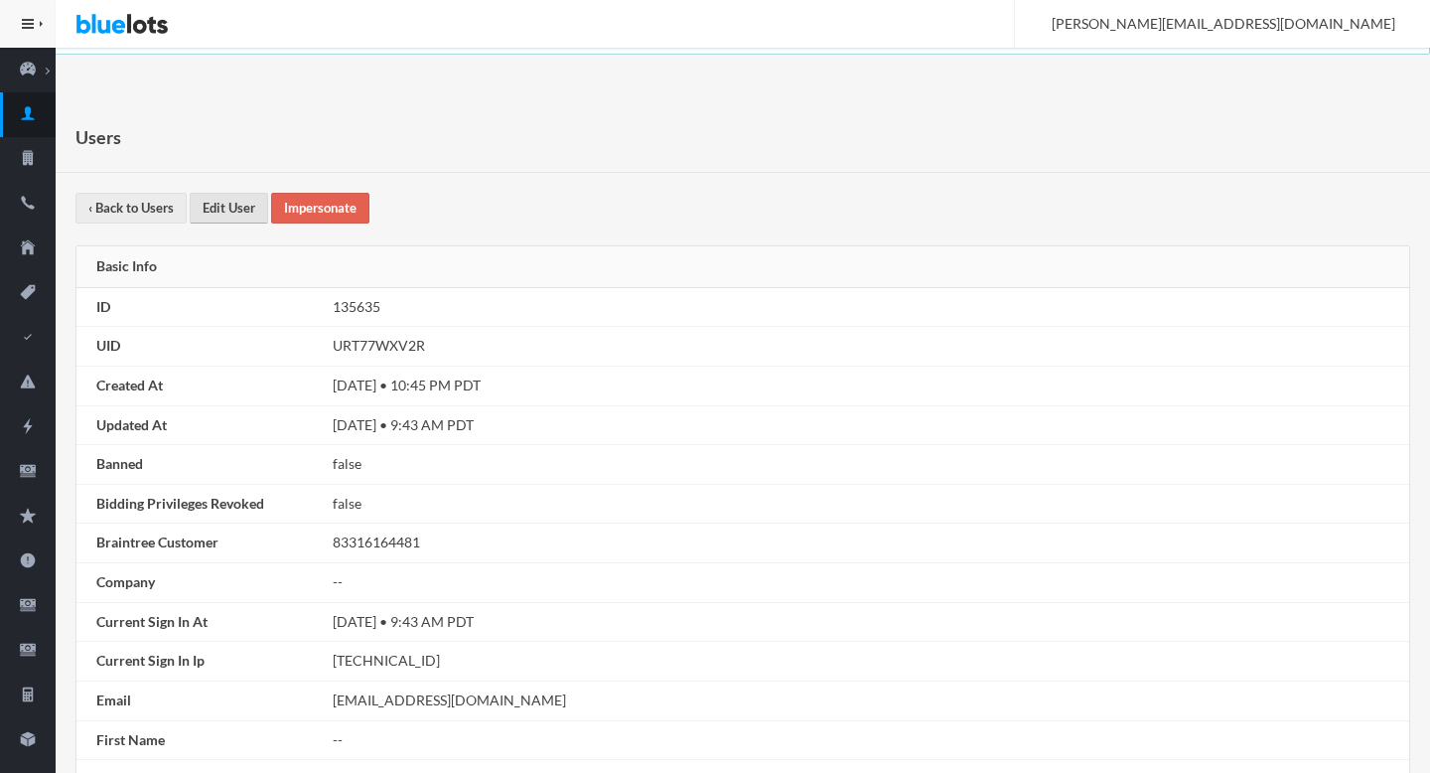
click at [240, 213] on link "Edit User" at bounding box center [229, 208] width 78 height 31
click at [316, 214] on link "Impersonate" at bounding box center [320, 208] width 98 height 31
click at [23, 440] on link "Auctions" at bounding box center [28, 427] width 56 height 45
